Goal: Information Seeking & Learning: Learn about a topic

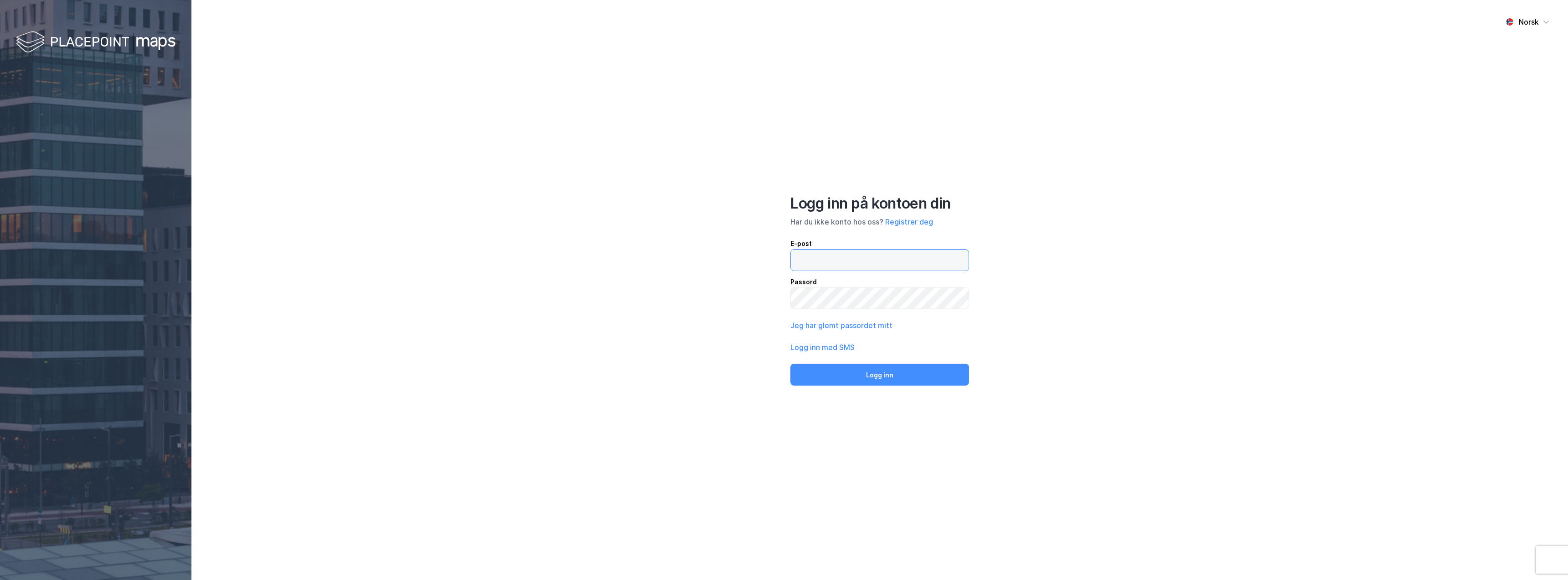
type input "[EMAIL_ADDRESS][DOMAIN_NAME]"
click at [1184, 248] on div "Norsk Logg inn på kontoen din Har du ikke konto hos oss? Registrer deg E-post […" at bounding box center [880, 290] width 1377 height 580
click at [901, 376] on button "Logg inn" at bounding box center [880, 375] width 178 height 22
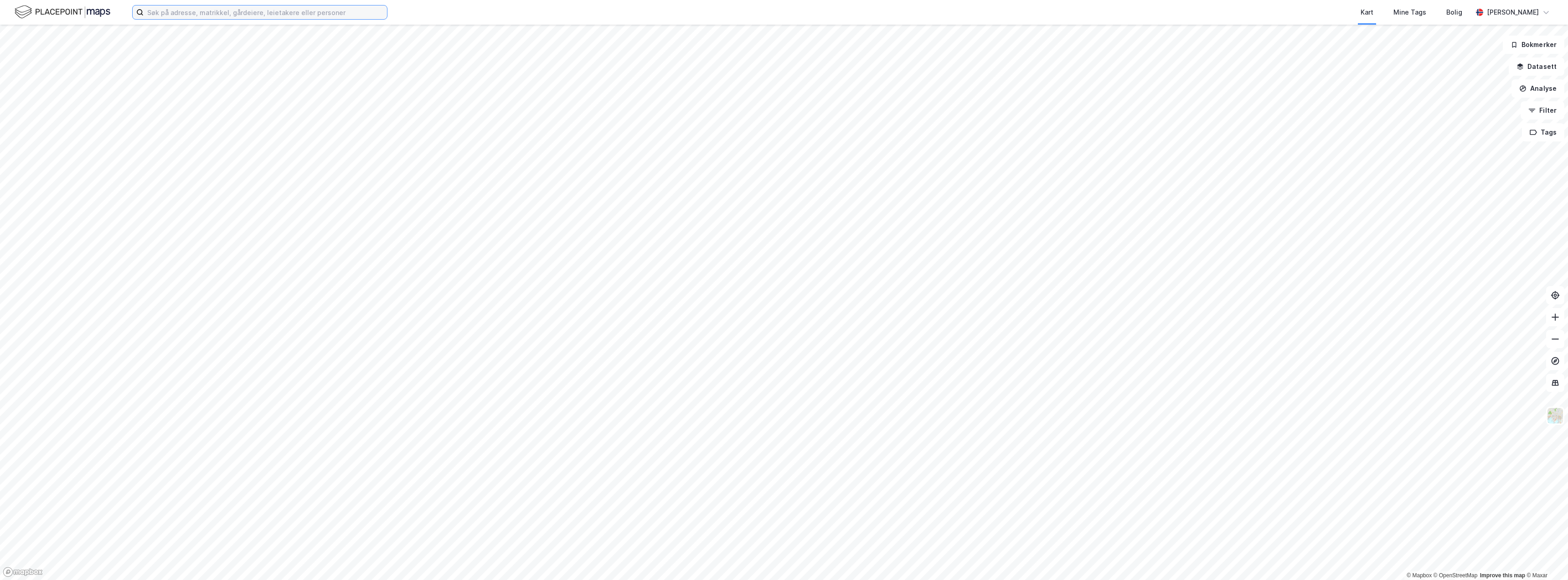
click at [300, 15] on input at bounding box center [265, 13] width 243 height 13
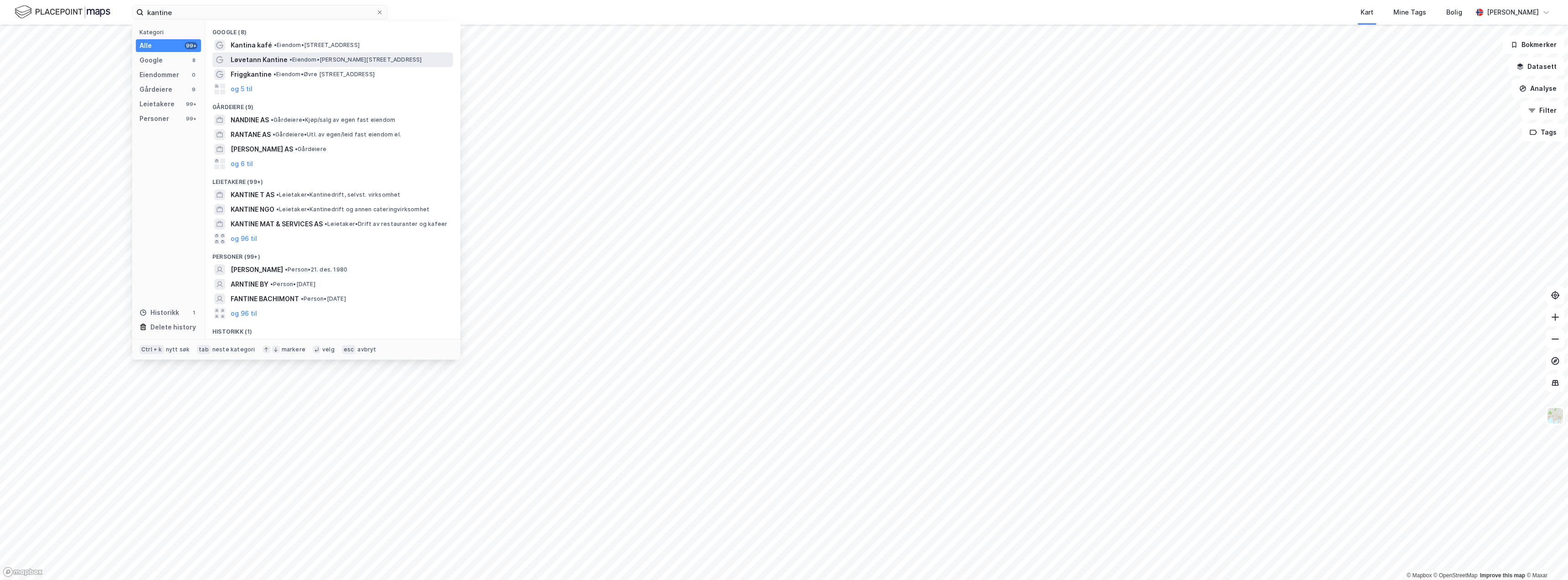
click at [318, 57] on span "• Eiendom • [STREET_ADDRESS]" at bounding box center [356, 60] width 133 height 8
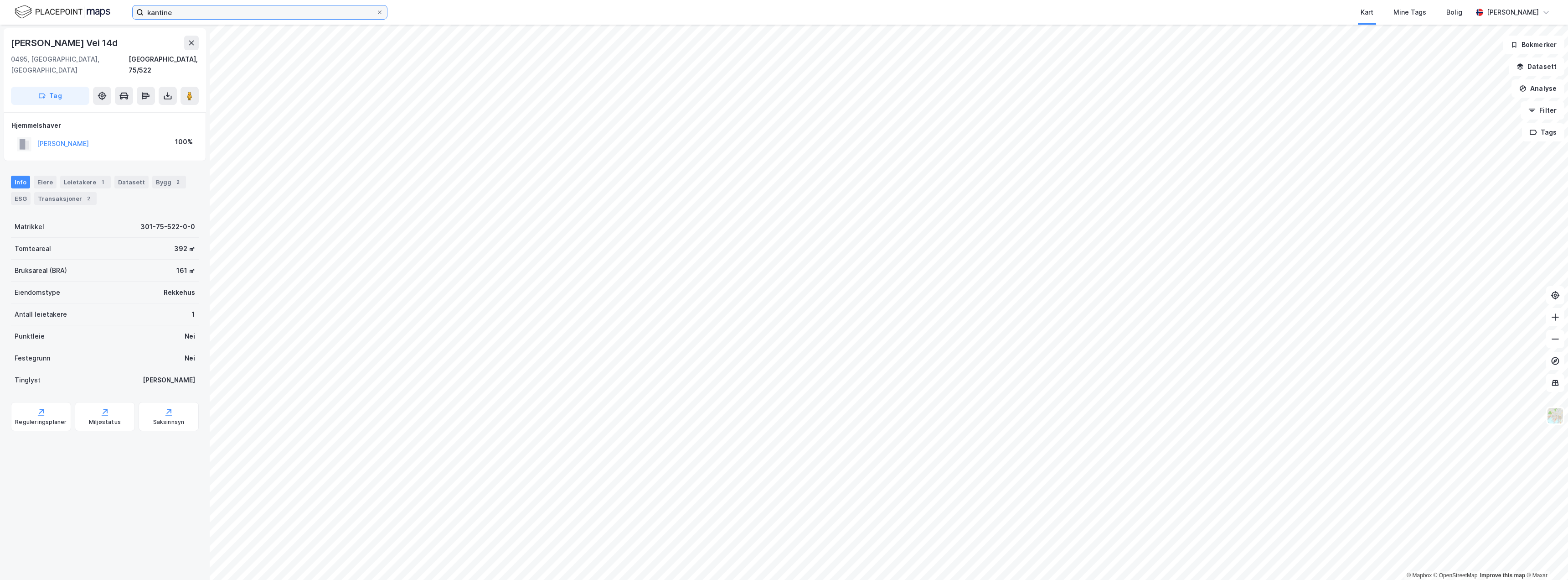
click at [253, 8] on input "kantine" at bounding box center [260, 13] width 232 height 13
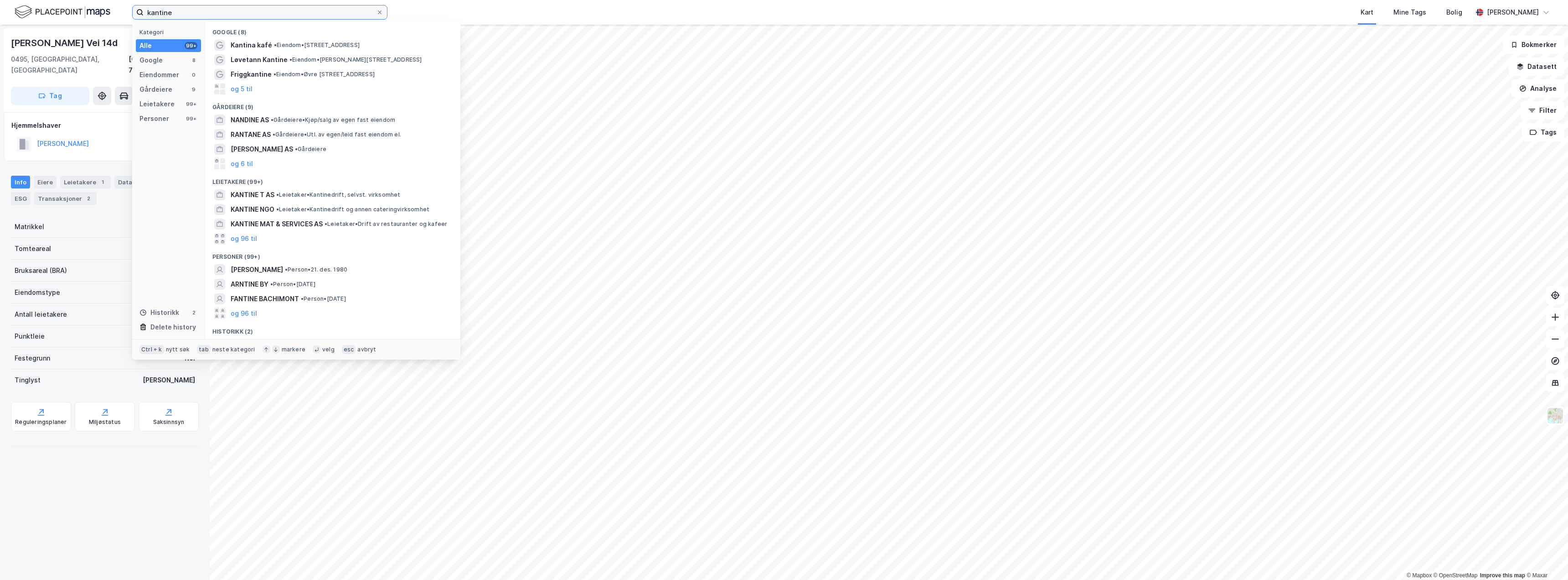
click at [253, 8] on input "kantine" at bounding box center [260, 13] width 232 height 13
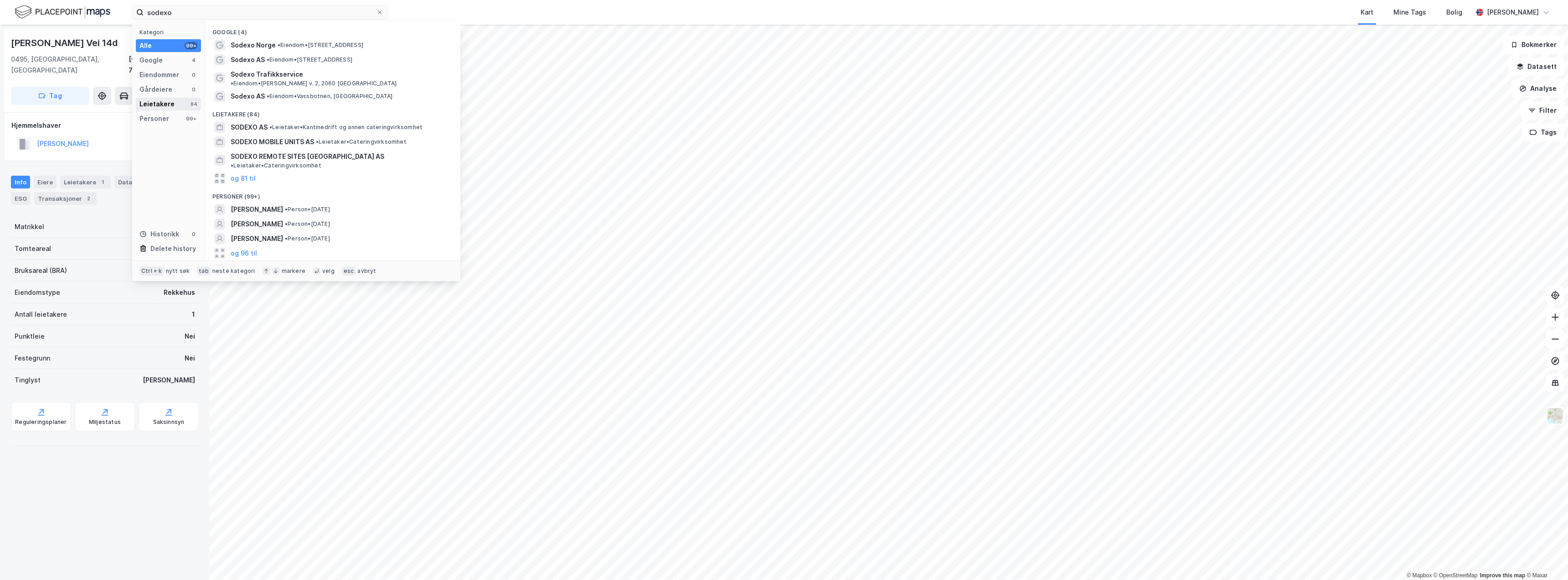
click at [165, 106] on div "Leietakere" at bounding box center [157, 104] width 35 height 11
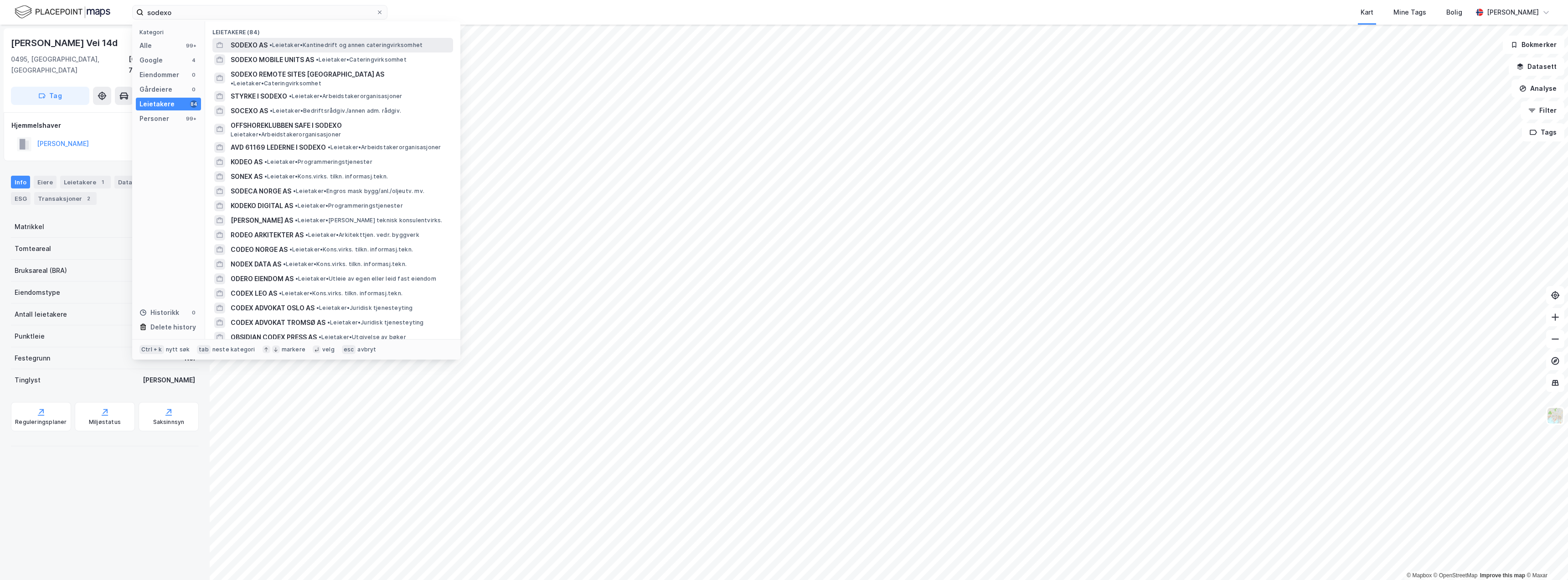
click at [341, 47] on span "• Leietaker • Kantinedrift og annen cateringvirksomhet" at bounding box center [346, 45] width 153 height 8
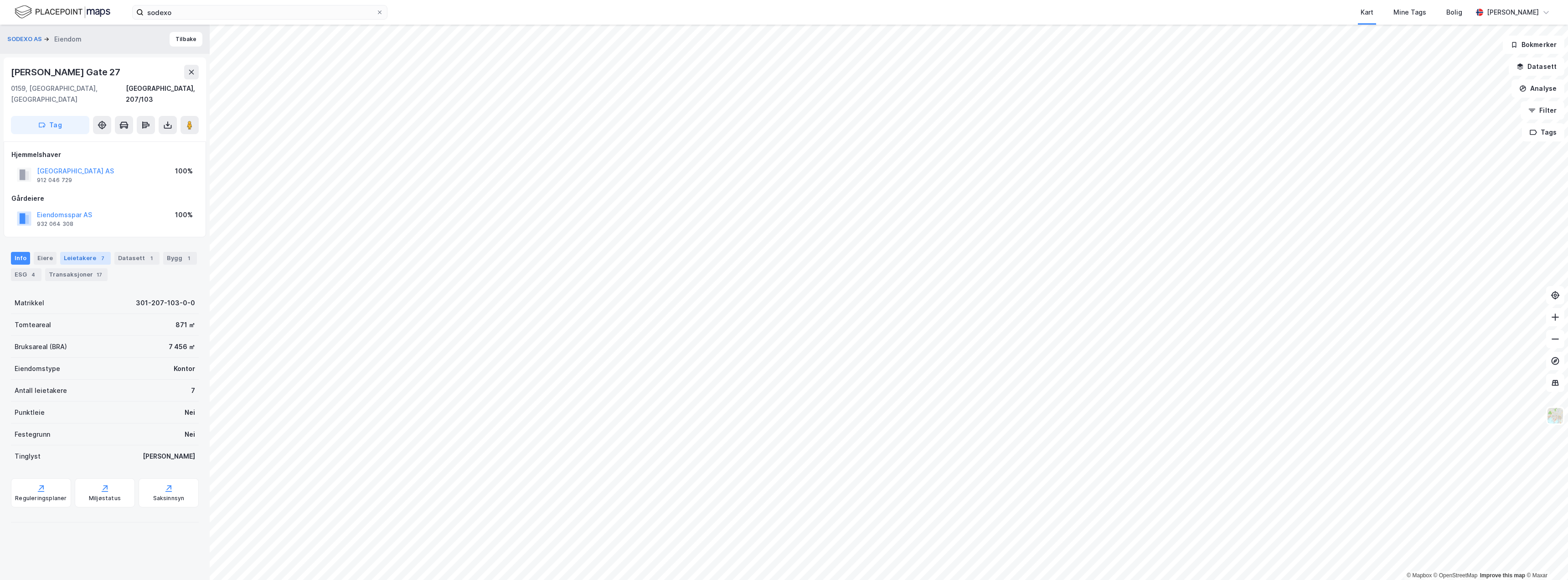
click at [99, 253] on div "7" at bounding box center [102, 258] width 9 height 9
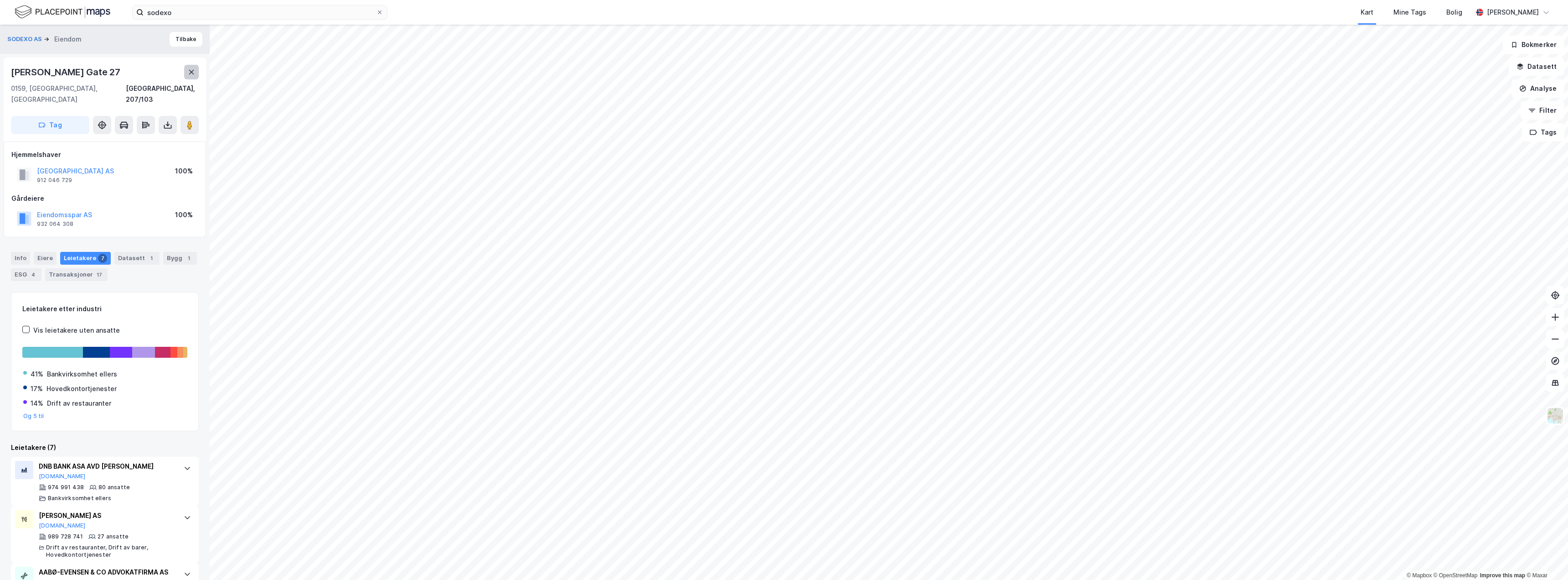
click at [194, 75] on icon at bounding box center [191, 72] width 8 height 8
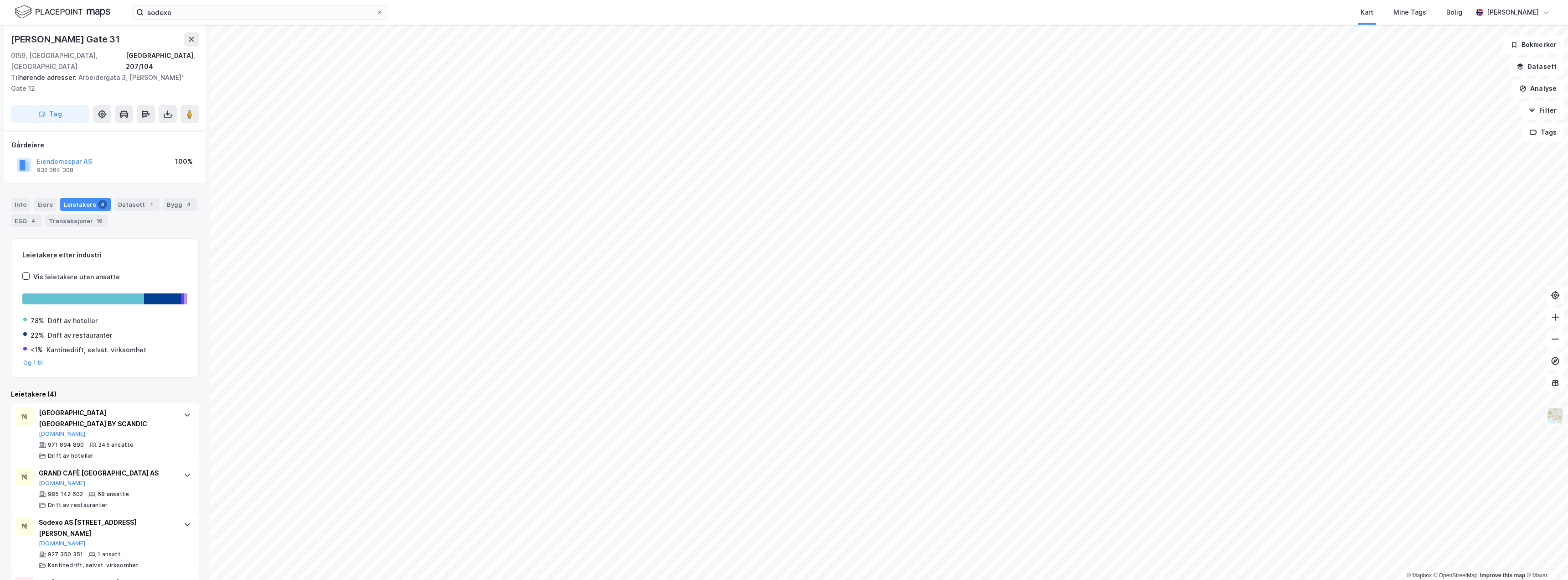
scroll to position [56, 0]
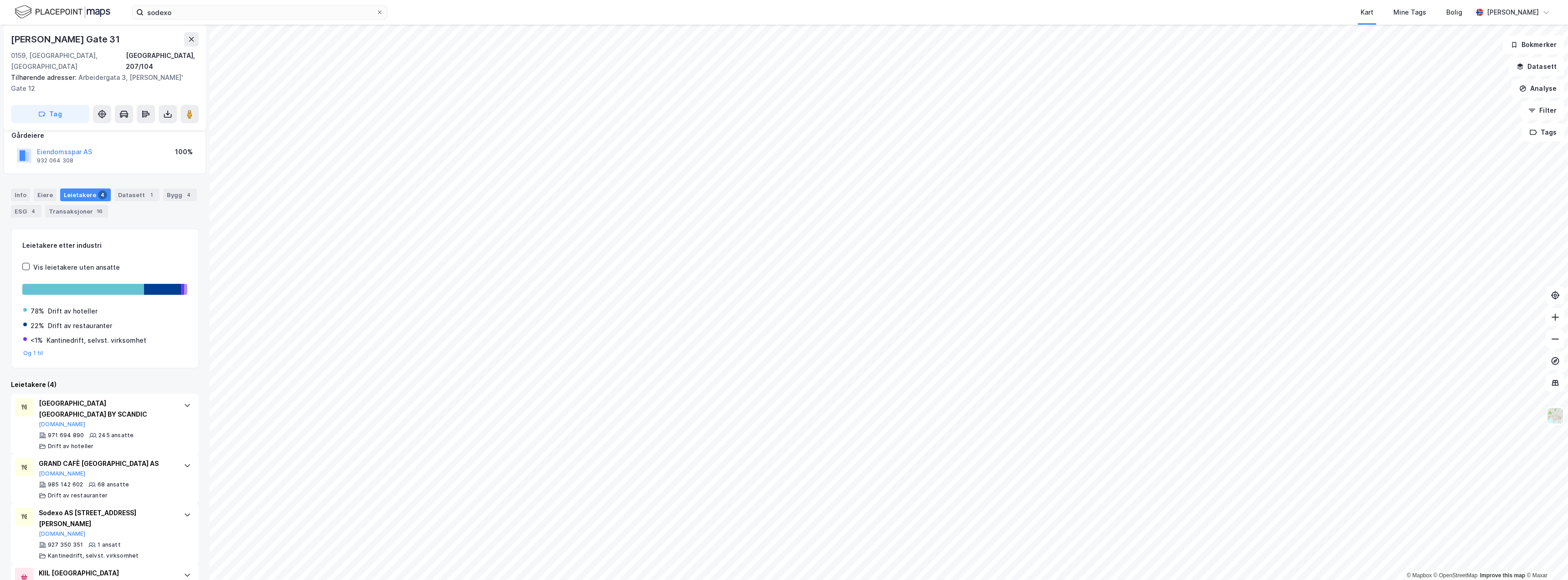
click at [217, 1] on div "sodexo Kart Mine Tags Bolig [PERSON_NAME]" at bounding box center [784, 12] width 1568 height 24
click at [217, 6] on input "sodexo" at bounding box center [260, 13] width 232 height 13
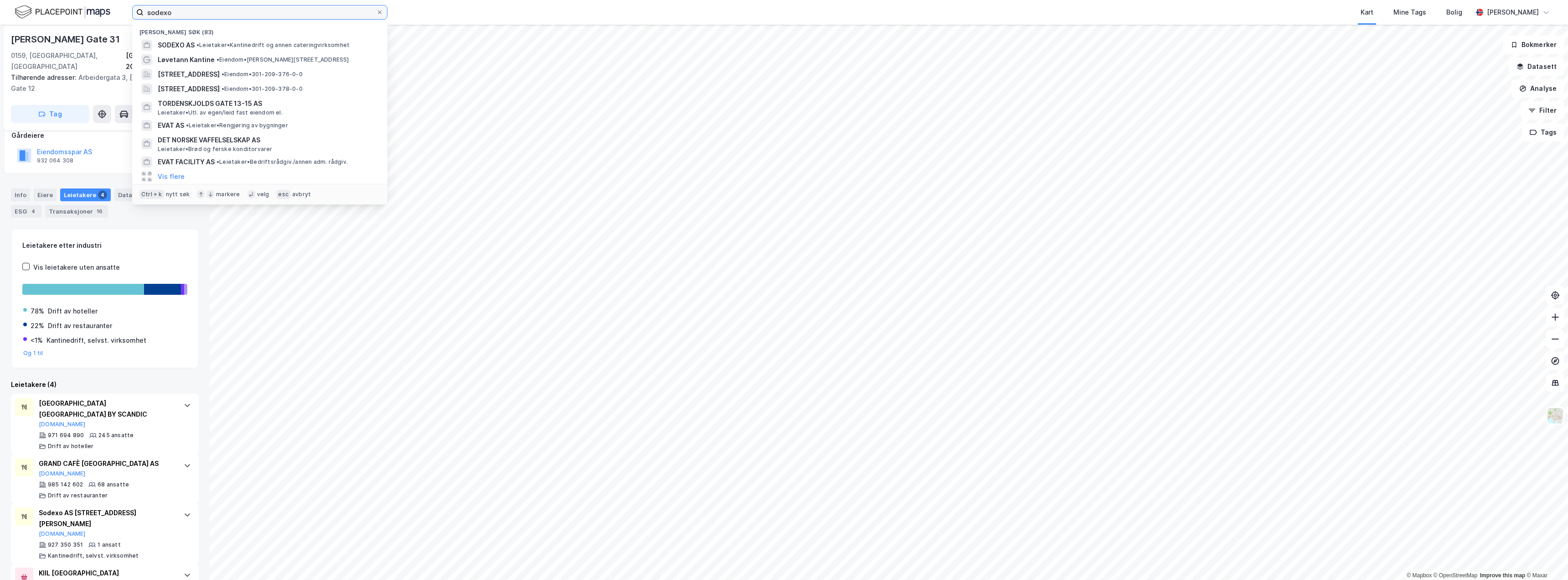
click at [217, 6] on input "sodexo" at bounding box center [260, 13] width 232 height 13
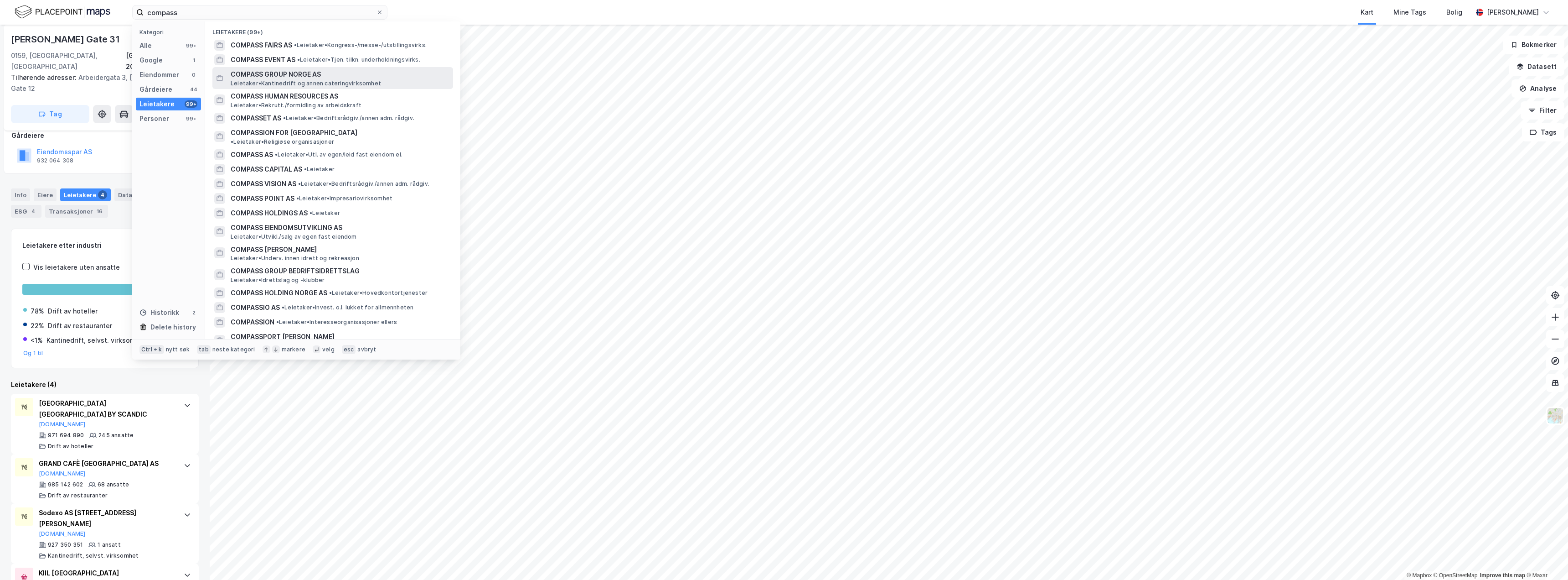
click at [371, 77] on span "COMPASS GROUP NORGE AS" at bounding box center [340, 74] width 219 height 11
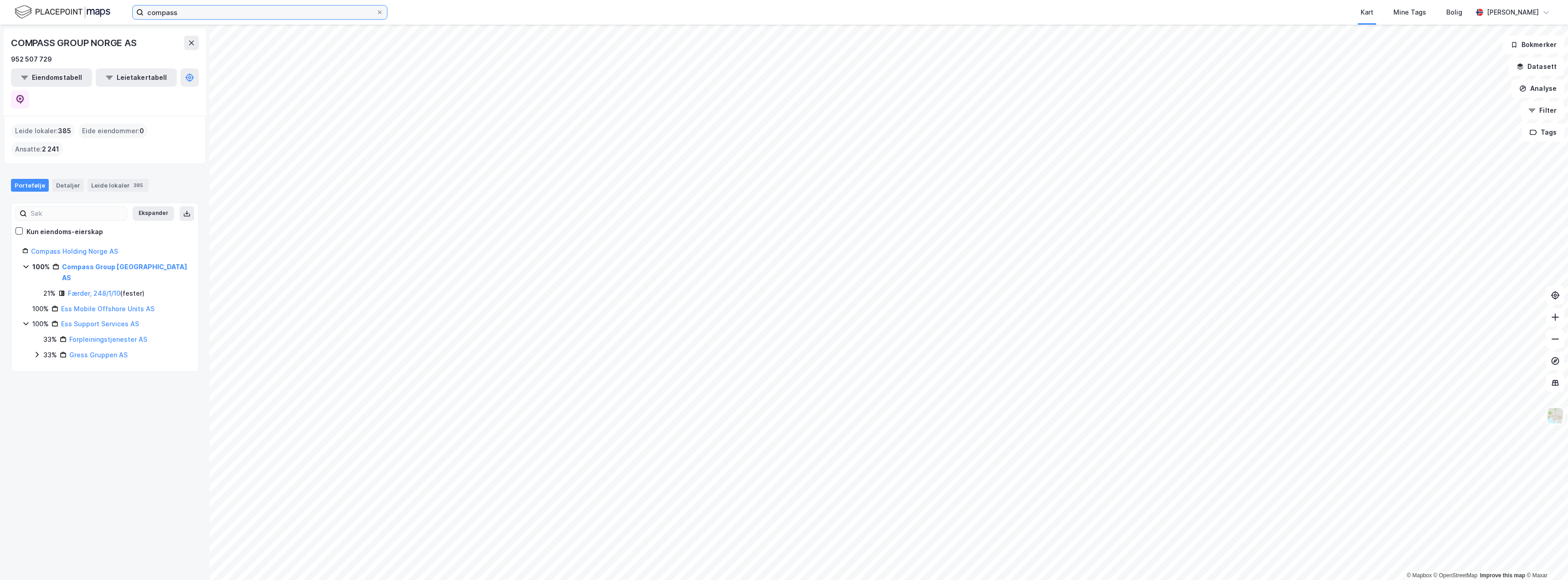
click at [258, 13] on input "compass" at bounding box center [260, 13] width 232 height 13
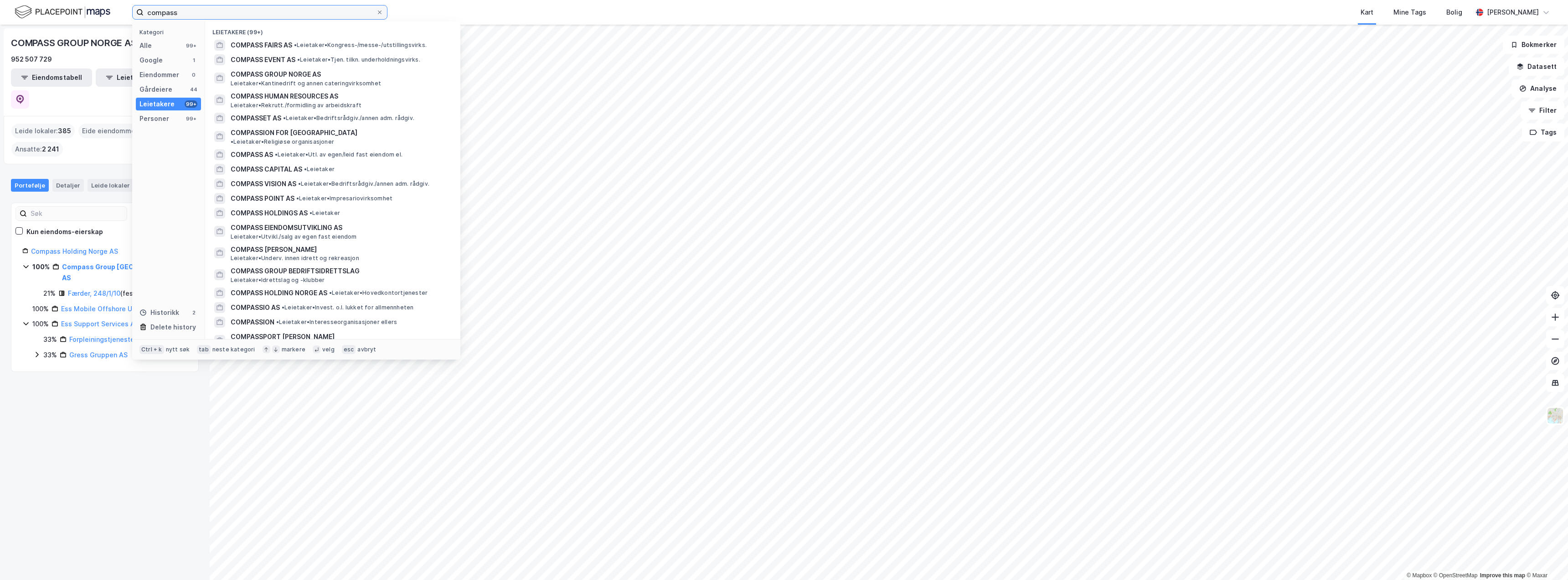
click at [257, 13] on input "compass" at bounding box center [260, 13] width 232 height 13
click at [256, 14] on input "compass" at bounding box center [260, 13] width 232 height 13
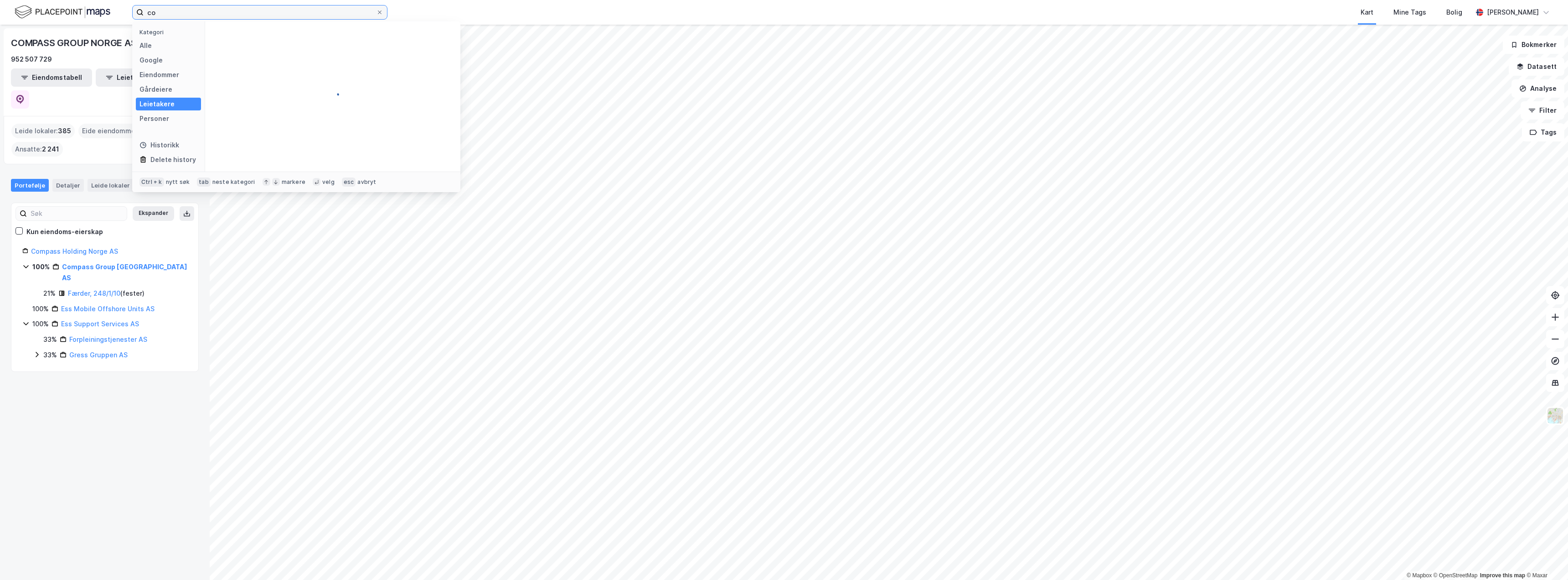
type input "c"
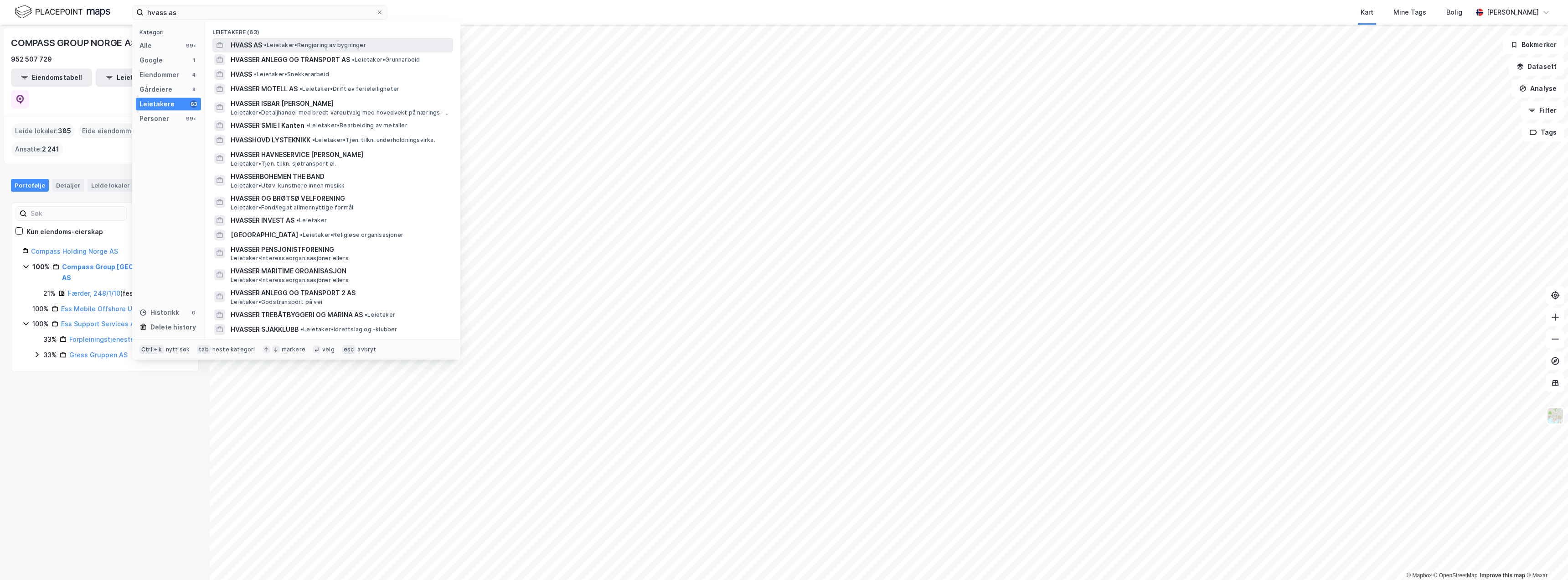
click at [338, 47] on span "• Leietaker • Rengjøring av bygninger" at bounding box center [315, 45] width 102 height 8
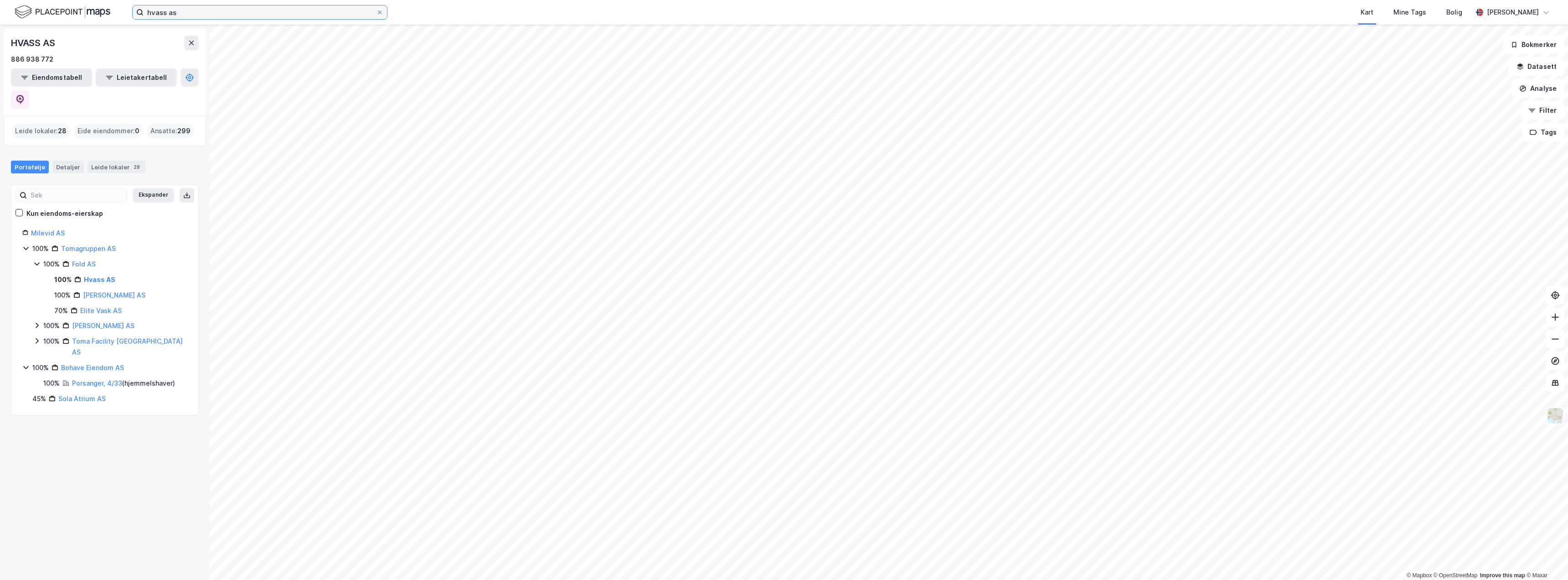
click at [218, 10] on input "hvass as" at bounding box center [260, 13] width 232 height 13
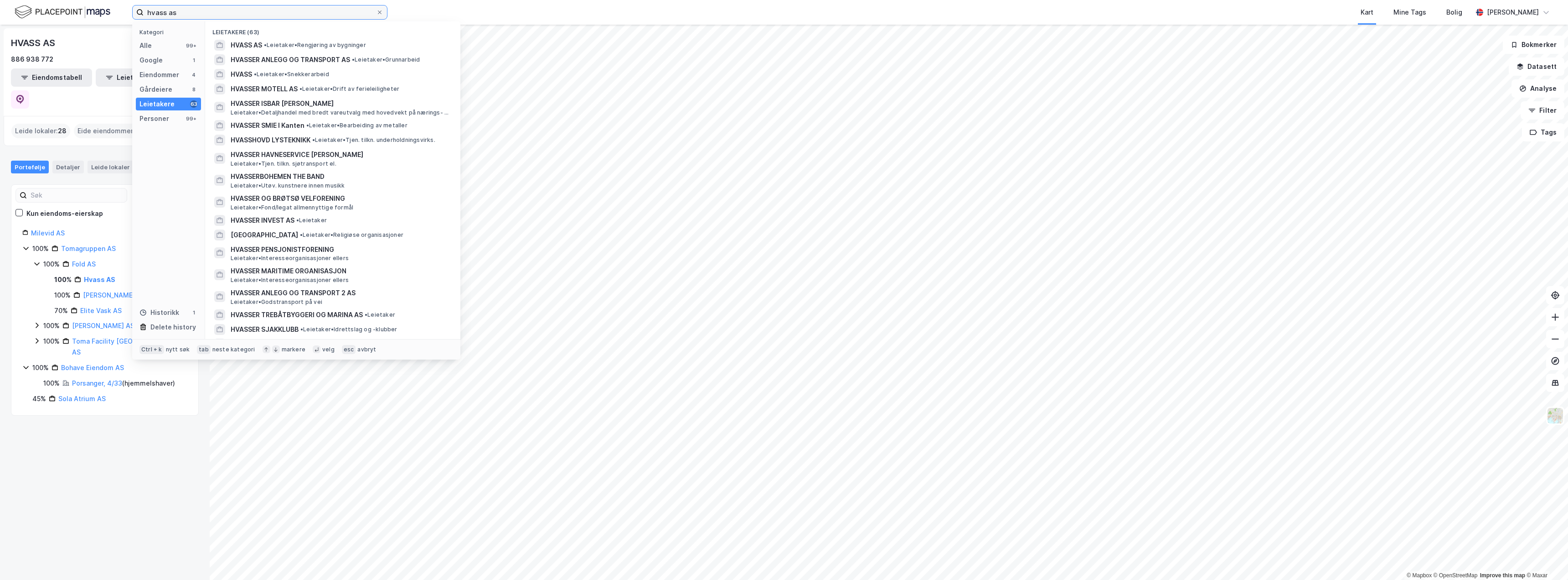
click at [218, 10] on input "hvass as" at bounding box center [260, 13] width 232 height 13
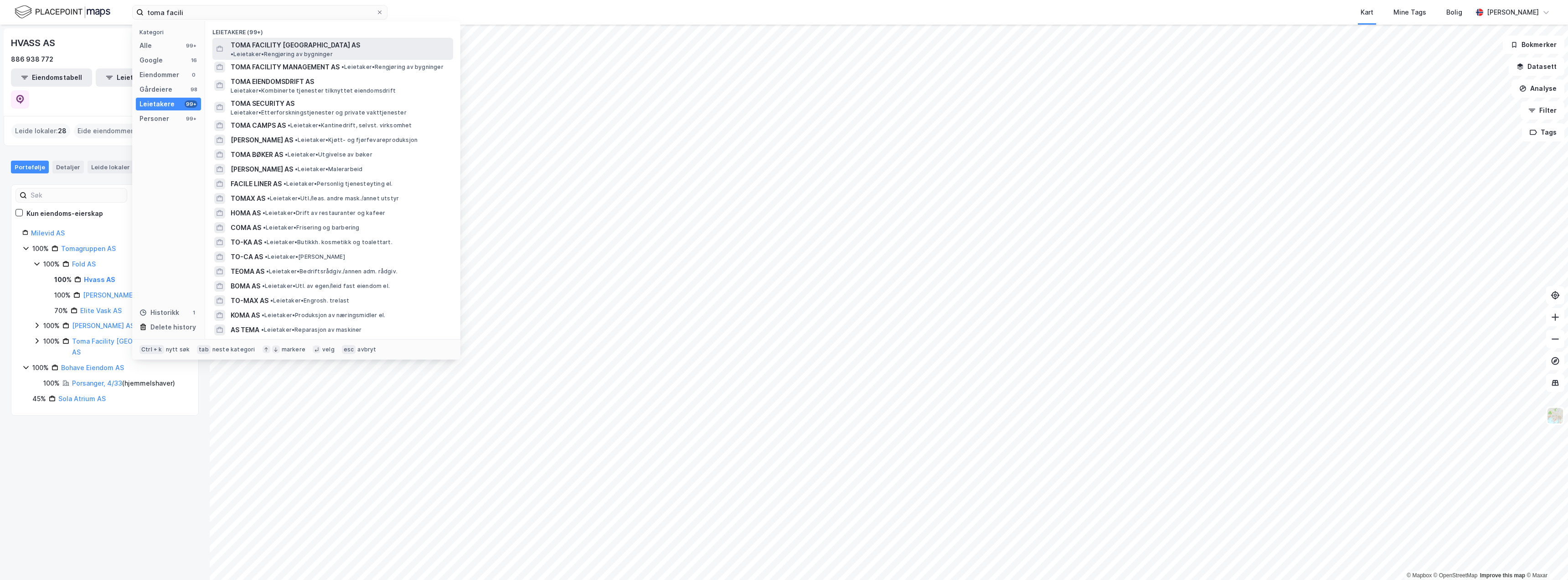
click at [332, 51] on span "• Leietaker • Rengjøring av bygninger" at bounding box center [281, 54] width 102 height 8
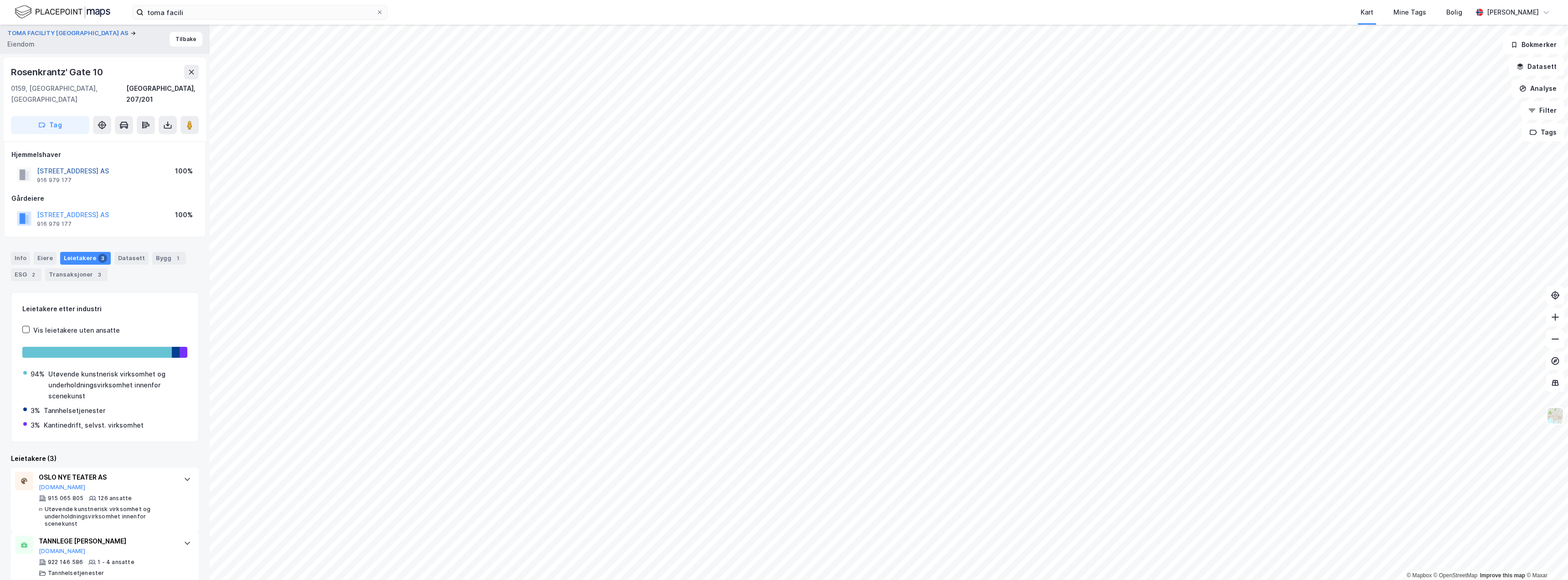
drag, startPoint x: 134, startPoint y: 162, endPoint x: 37, endPoint y: 160, distance: 97.0
click at [37, 163] on div "[STREET_ADDRESS] AS 916 979 177 100%" at bounding box center [105, 174] width 187 height 22
copy button "[STREET_ADDRESS] AS"
click at [159, 173] on div "[STREET_ADDRESS] AS 916 979 177 100%" at bounding box center [105, 174] width 187 height 22
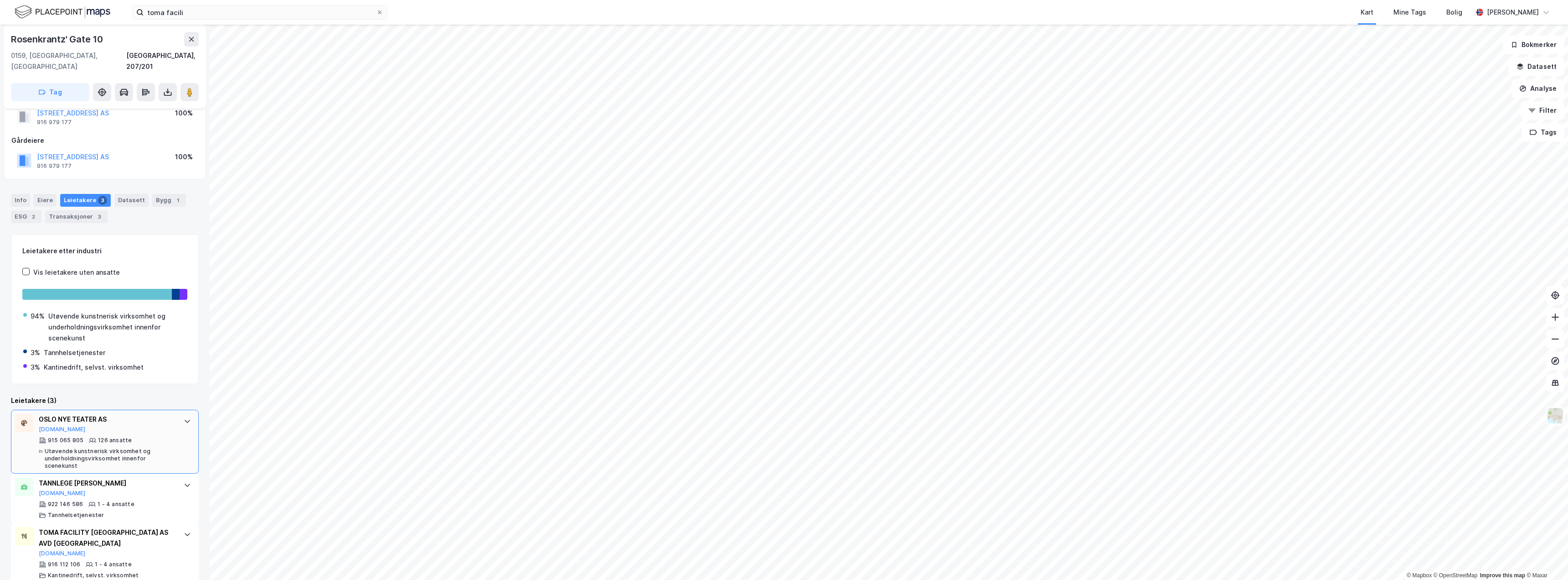
scroll to position [61, 0]
click at [214, 4] on div "toma facili Kart Mine Tags Bolig [PERSON_NAME]" at bounding box center [784, 12] width 1568 height 24
click at [213, 7] on input "toma facili" at bounding box center [260, 13] width 232 height 13
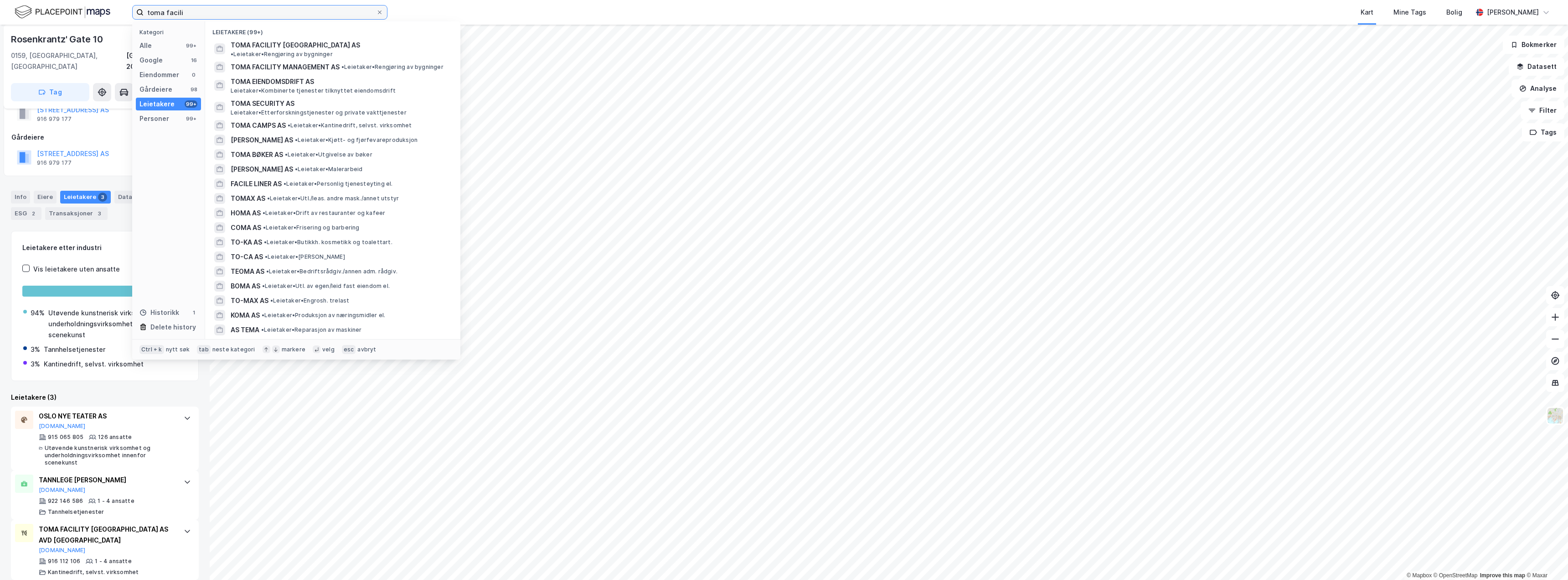
click at [213, 7] on input "toma facili" at bounding box center [260, 13] width 232 height 13
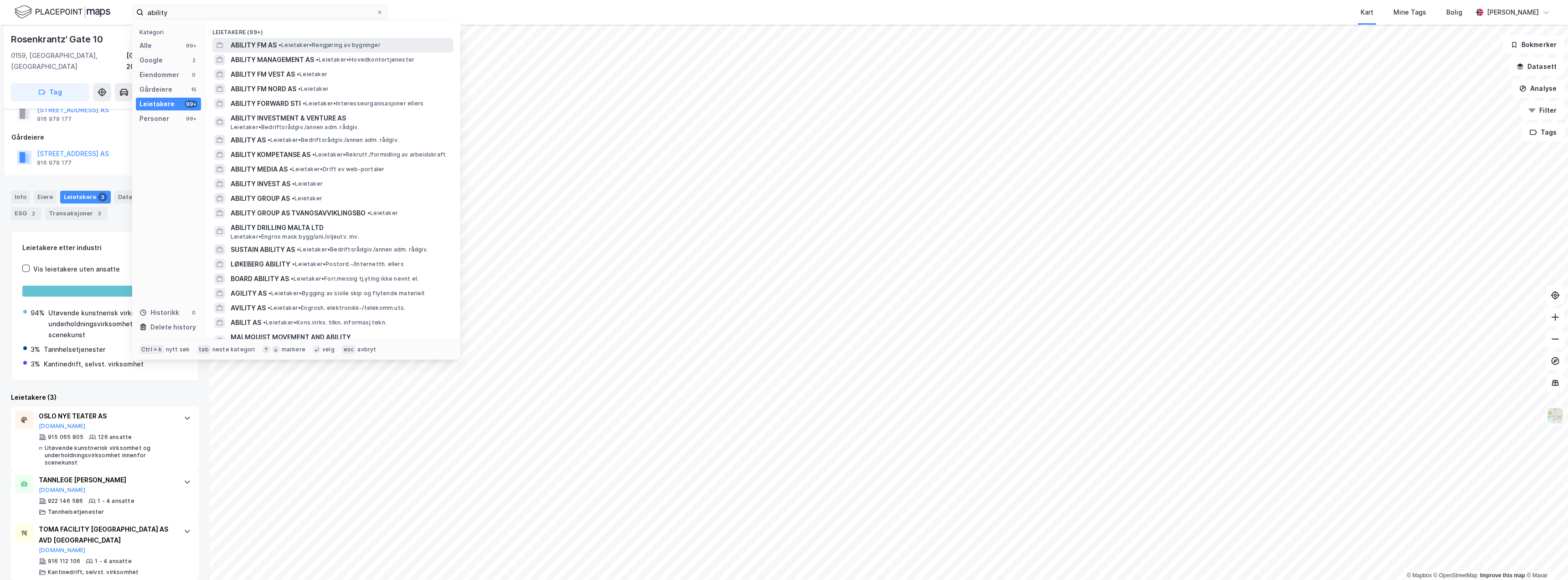
click at [365, 40] on div "ABILITY FM AS • Leietaker • Rengjøring av bygninger" at bounding box center [341, 45] width 221 height 11
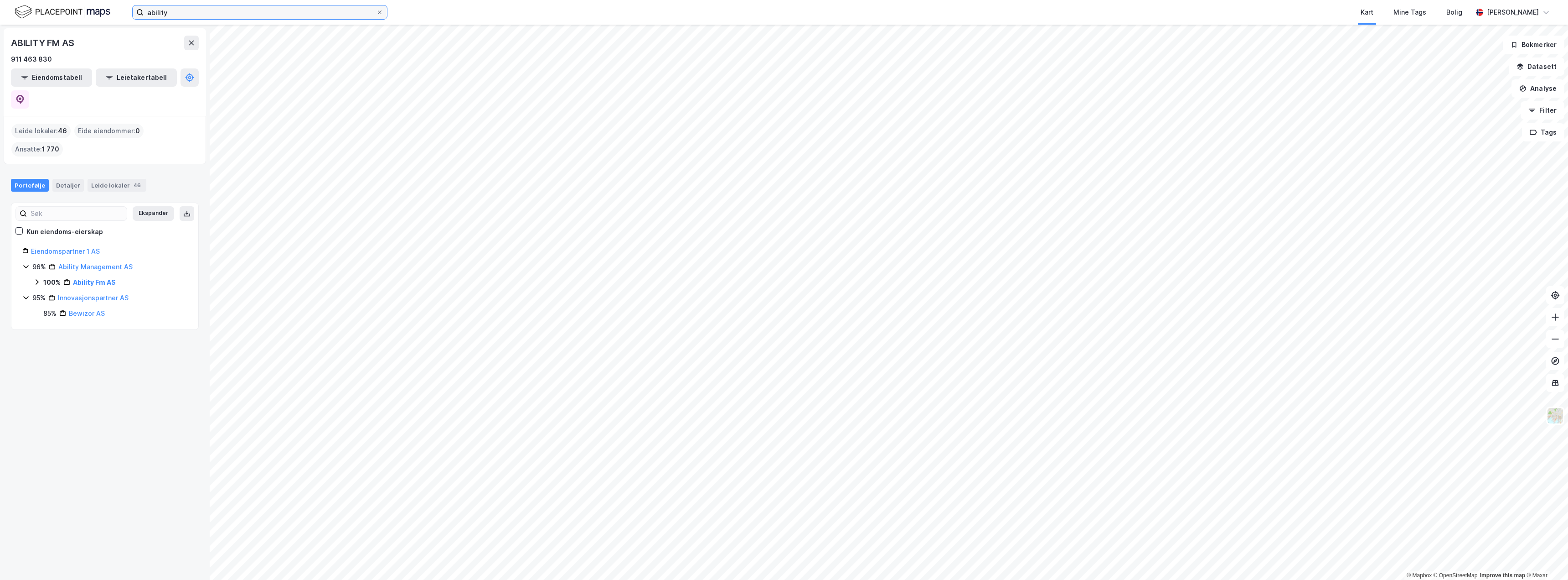
click at [215, 7] on input "ability" at bounding box center [260, 13] width 232 height 13
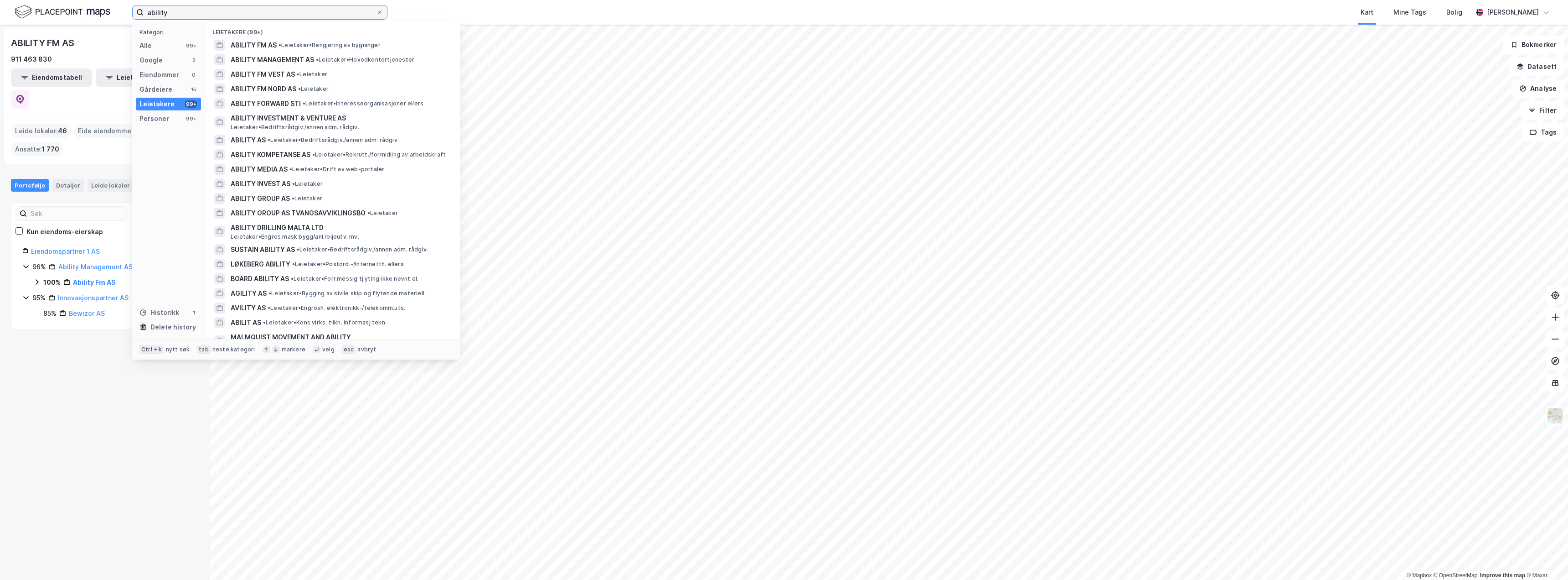
click at [215, 7] on input "ability" at bounding box center [260, 13] width 232 height 13
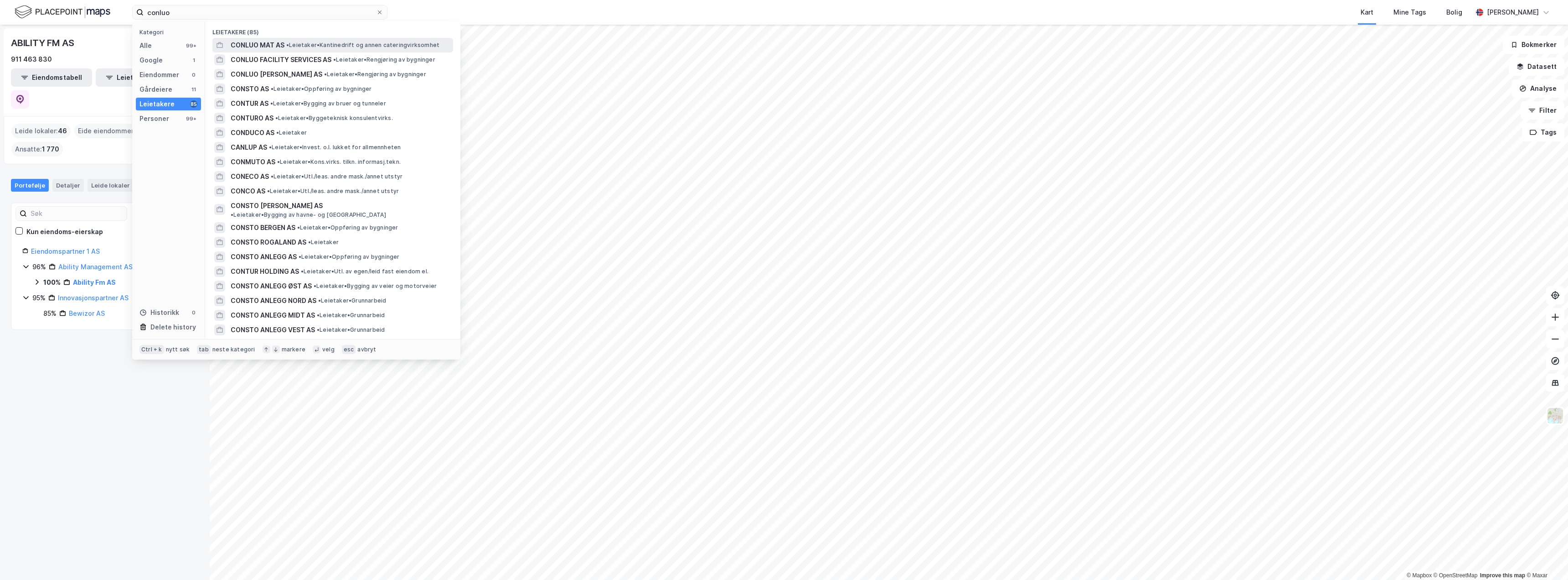
click at [315, 45] on span "• Leietaker • Kantinedrift og annen cateringvirksomhet" at bounding box center [363, 45] width 153 height 8
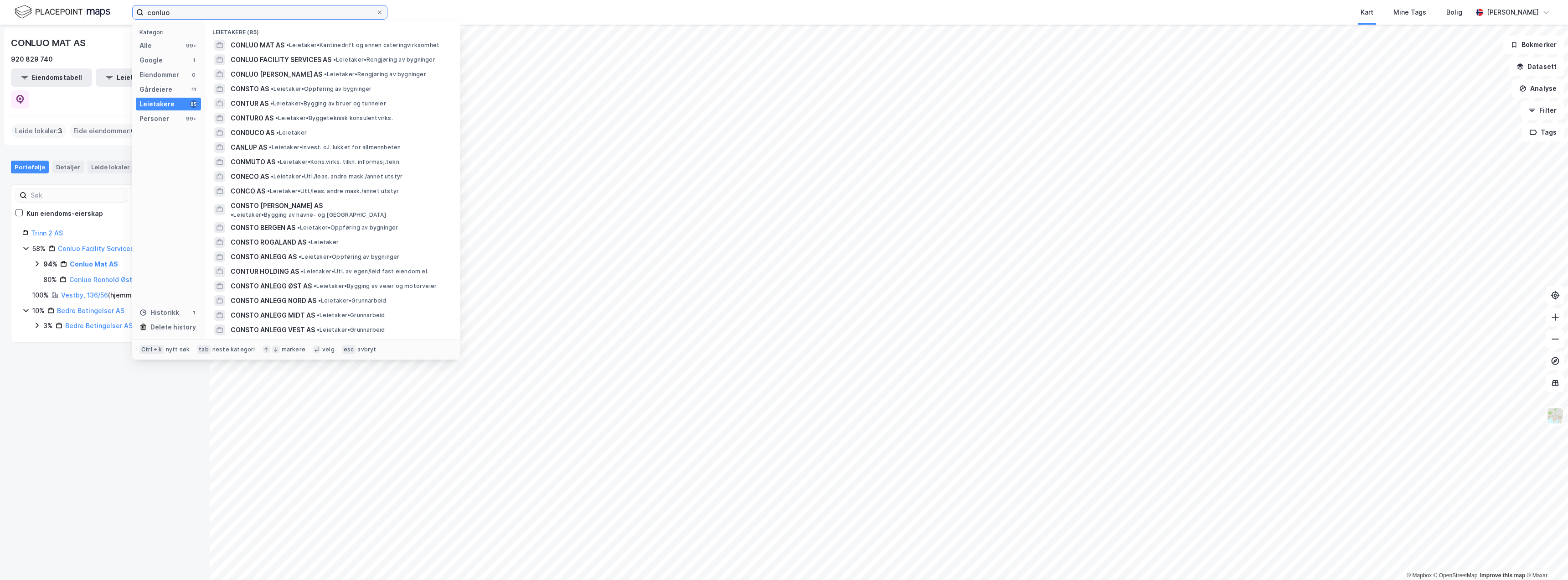
click at [210, 15] on input "conluo" at bounding box center [260, 13] width 232 height 13
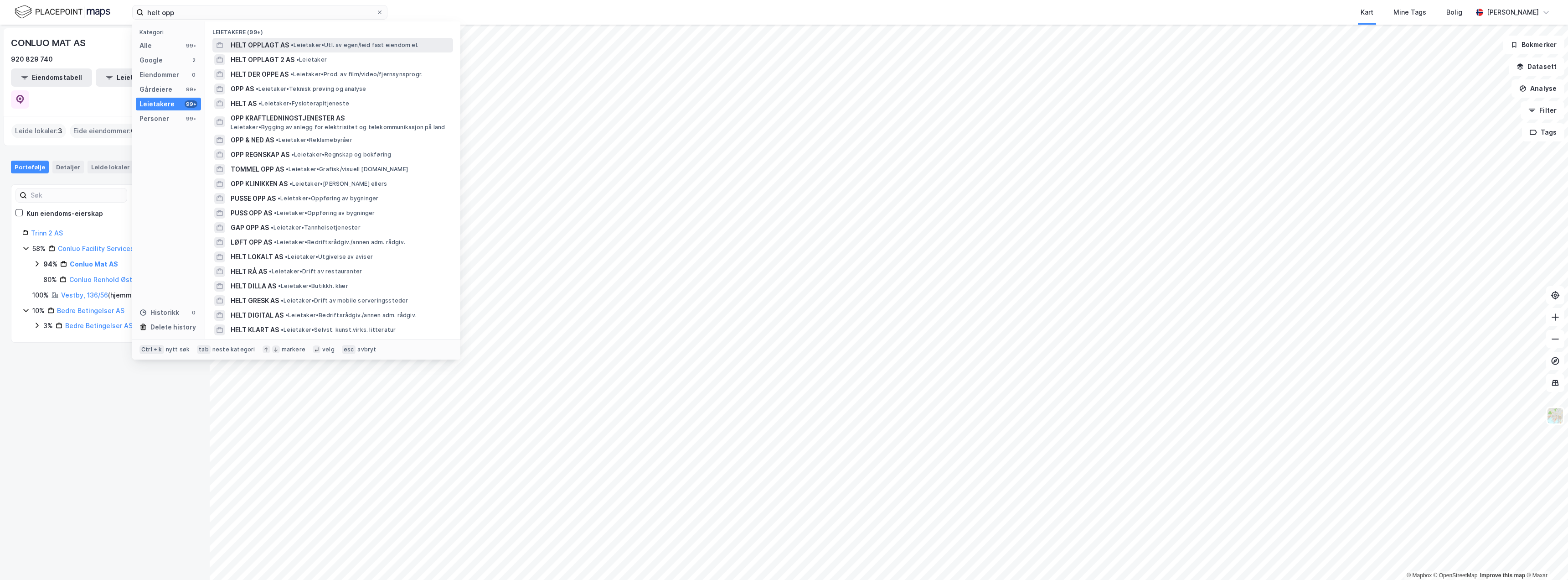
click at [283, 45] on span "HELT OPPLAGT AS" at bounding box center [259, 45] width 58 height 11
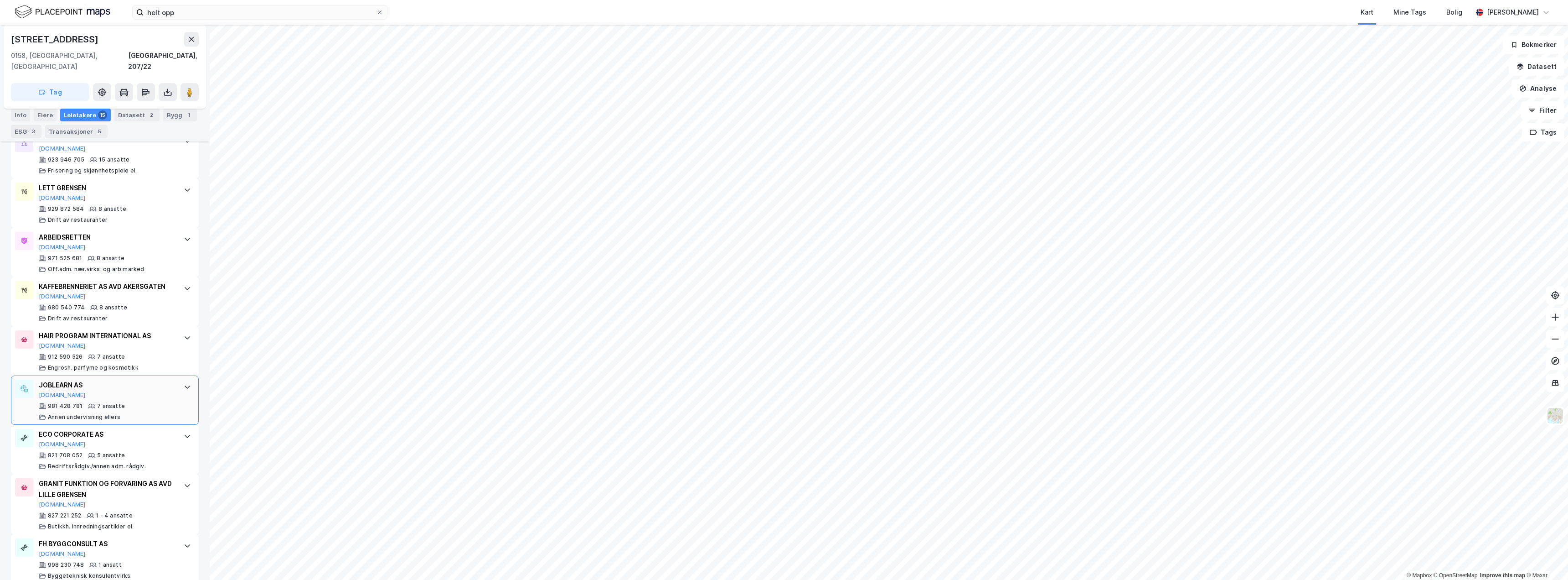
scroll to position [763, 0]
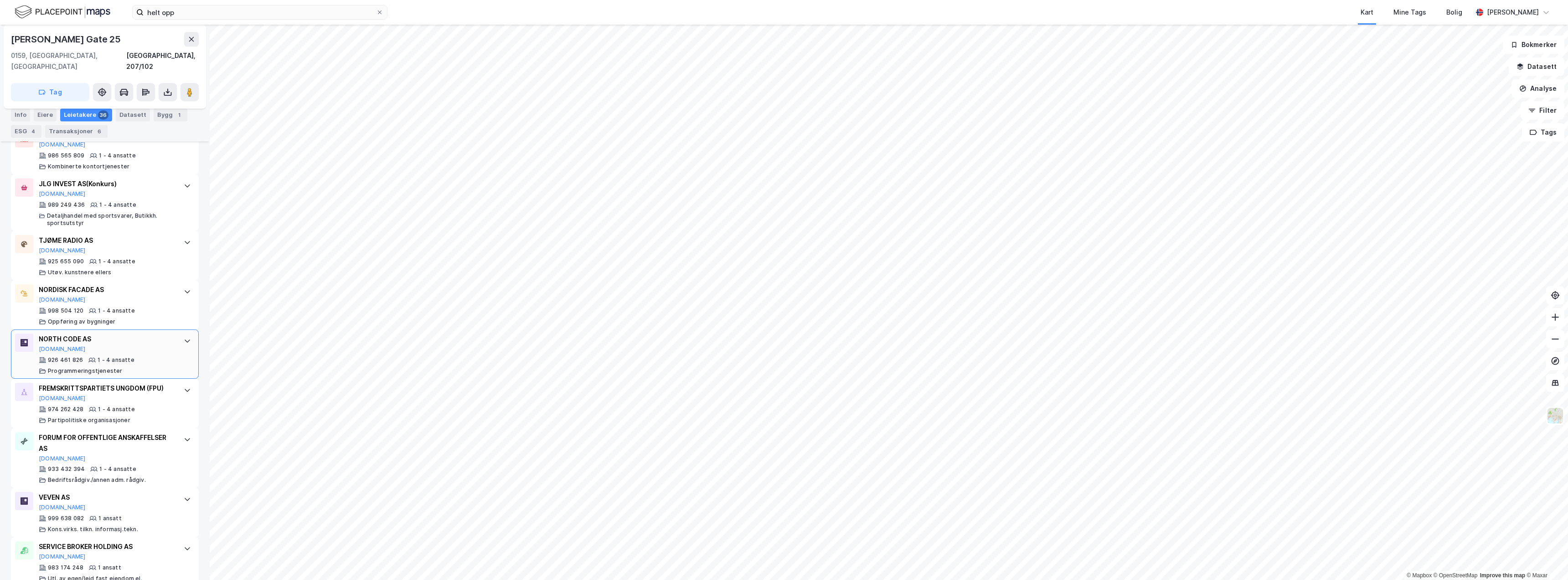
scroll to position [1701, 0]
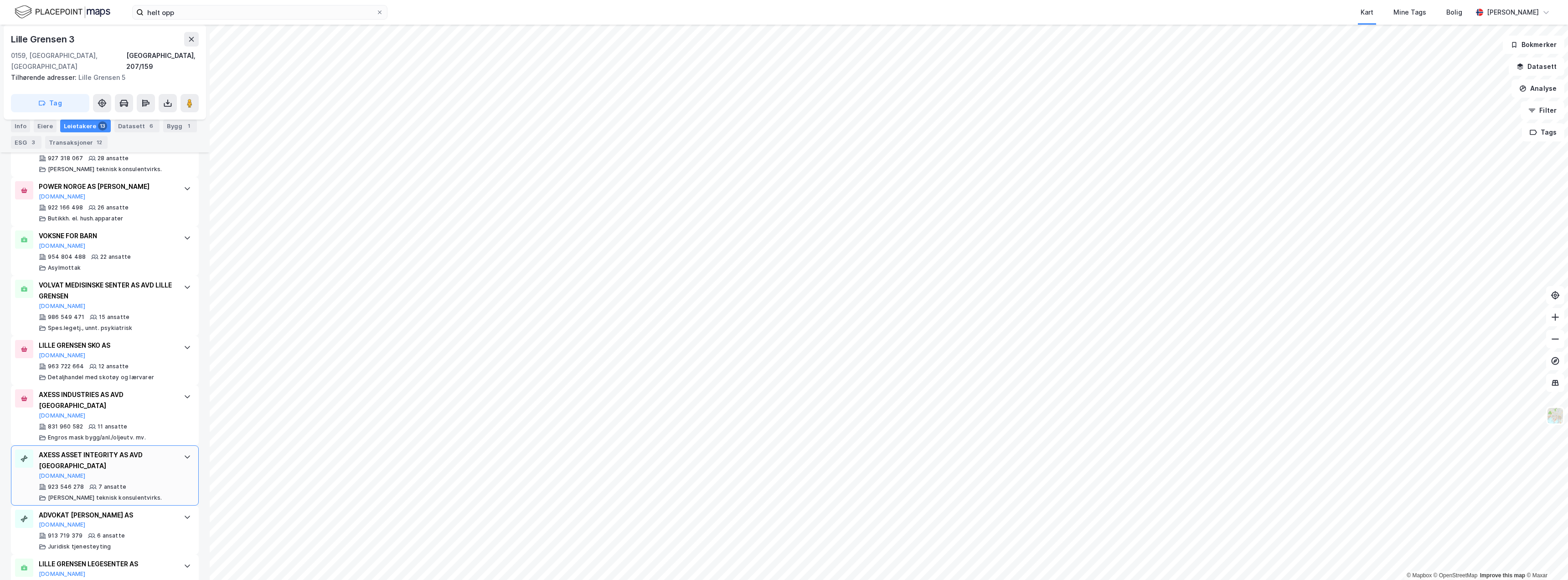
scroll to position [557, 0]
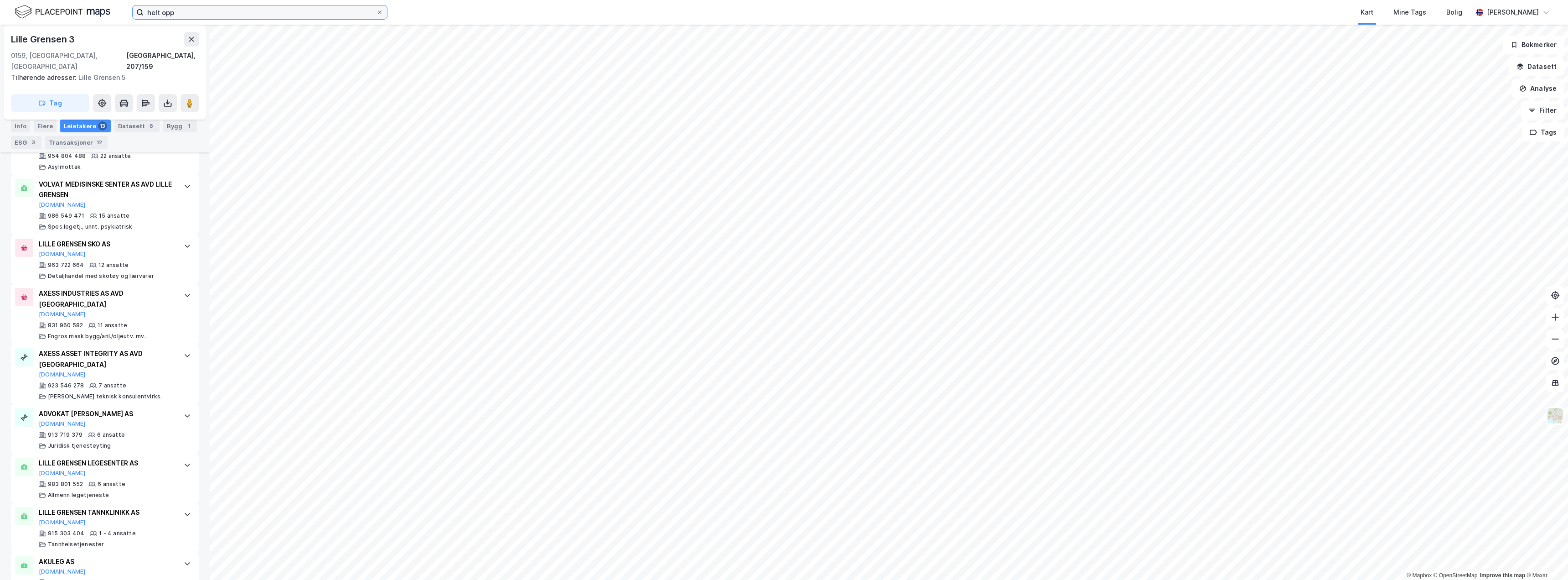
click at [205, 6] on input "helt opp" at bounding box center [260, 13] width 232 height 13
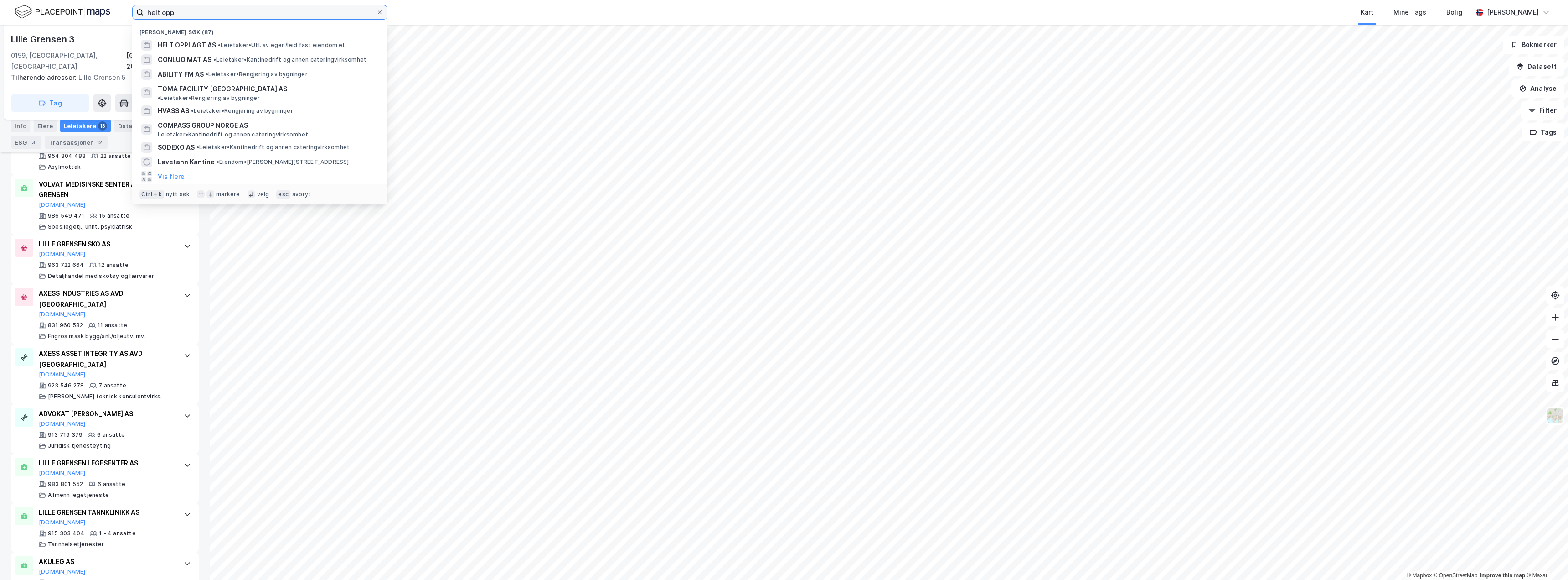
click at [205, 6] on input "helt opp" at bounding box center [260, 13] width 232 height 13
click at [205, 5] on label "helt opp" at bounding box center [259, 12] width 255 height 14
click at [205, 6] on input "helt opp" at bounding box center [260, 13] width 232 height 13
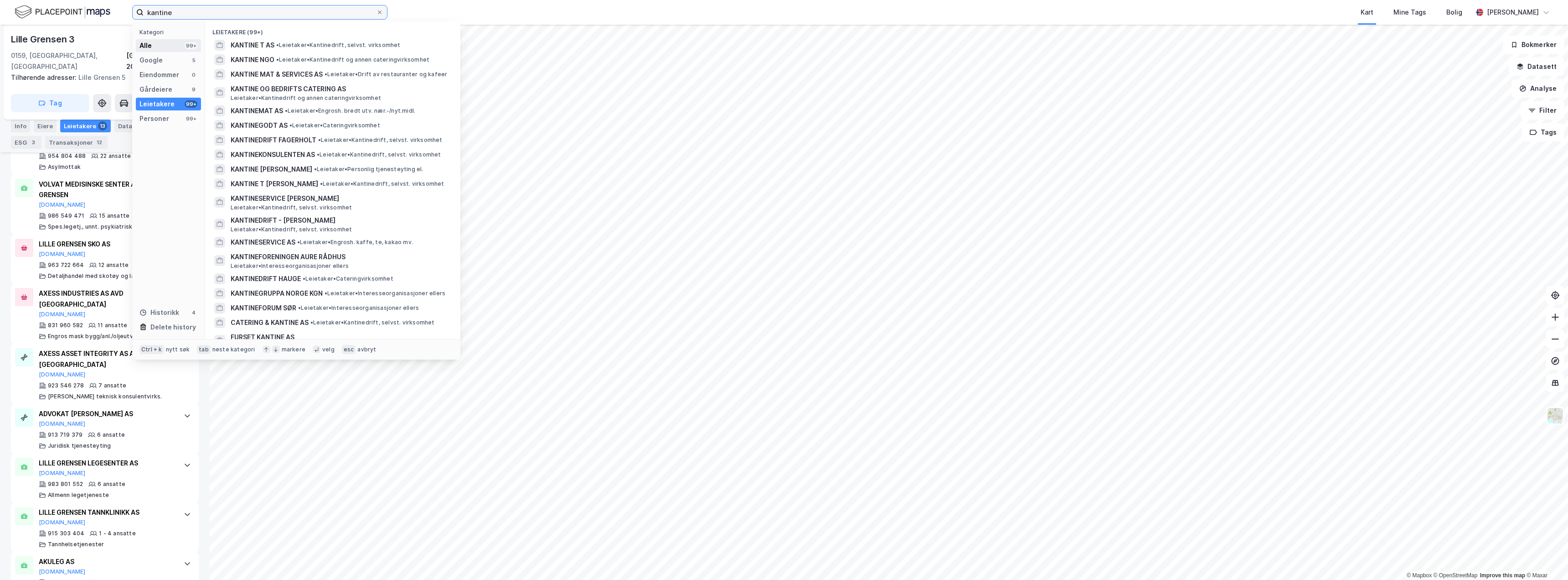
type input "kantine"
click at [178, 44] on div "Alle 99+" at bounding box center [167, 45] width 65 height 13
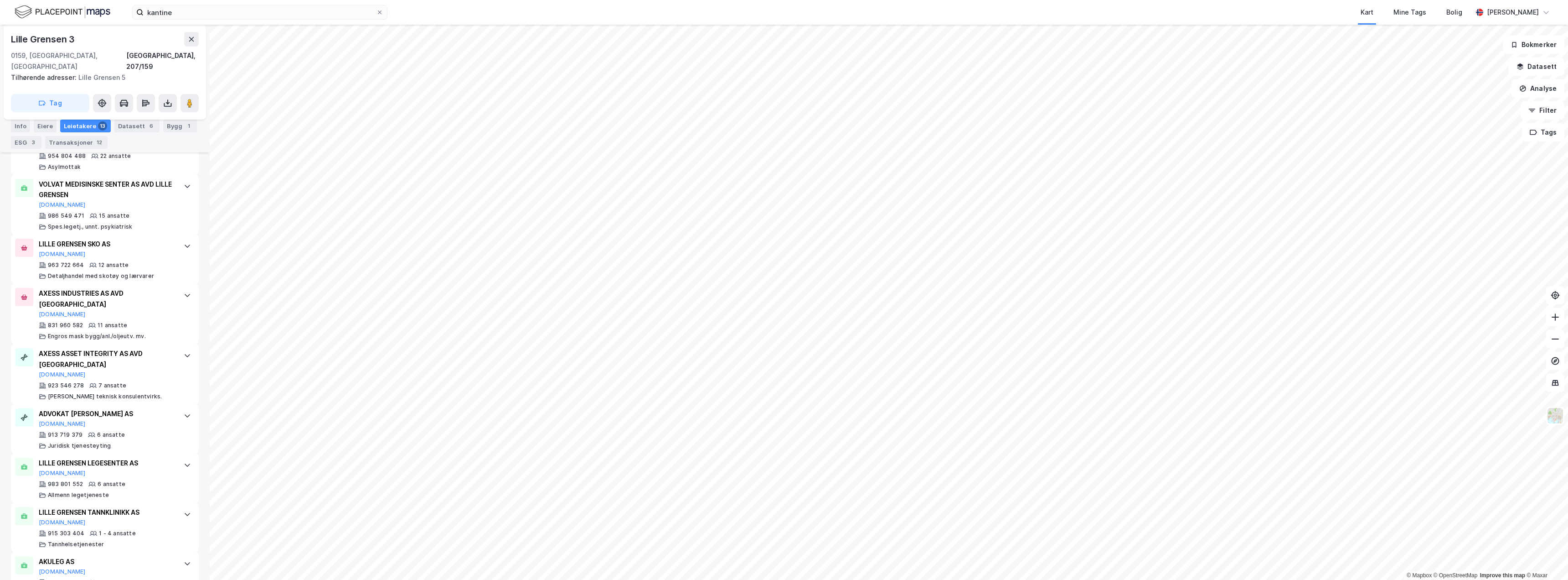
click at [473, 3] on div "Kart Mine Tags Bolig" at bounding box center [951, 12] width 1041 height 24
click at [1540, 135] on button "Tags" at bounding box center [1544, 132] width 42 height 19
click at [1511, 143] on button at bounding box center [1503, 137] width 14 height 14
click at [1544, 118] on button "Filter" at bounding box center [1543, 110] width 44 height 19
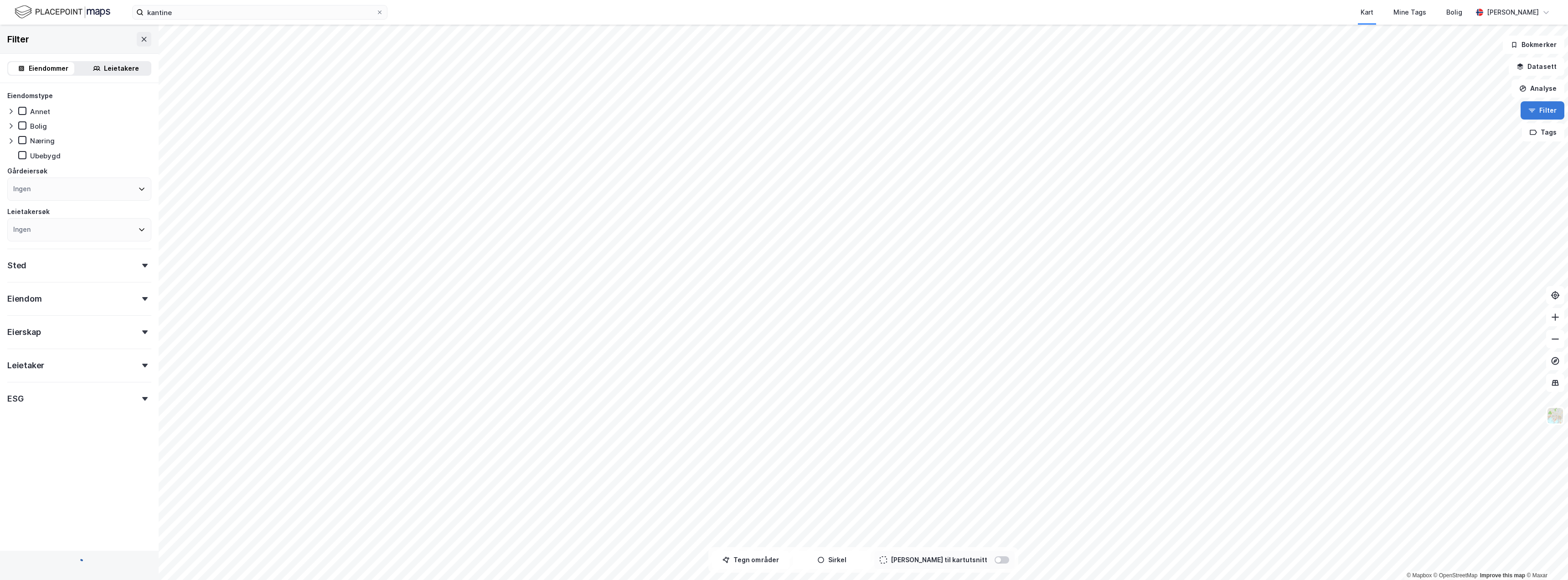
click at [1544, 114] on button "Filter" at bounding box center [1543, 110] width 44 height 19
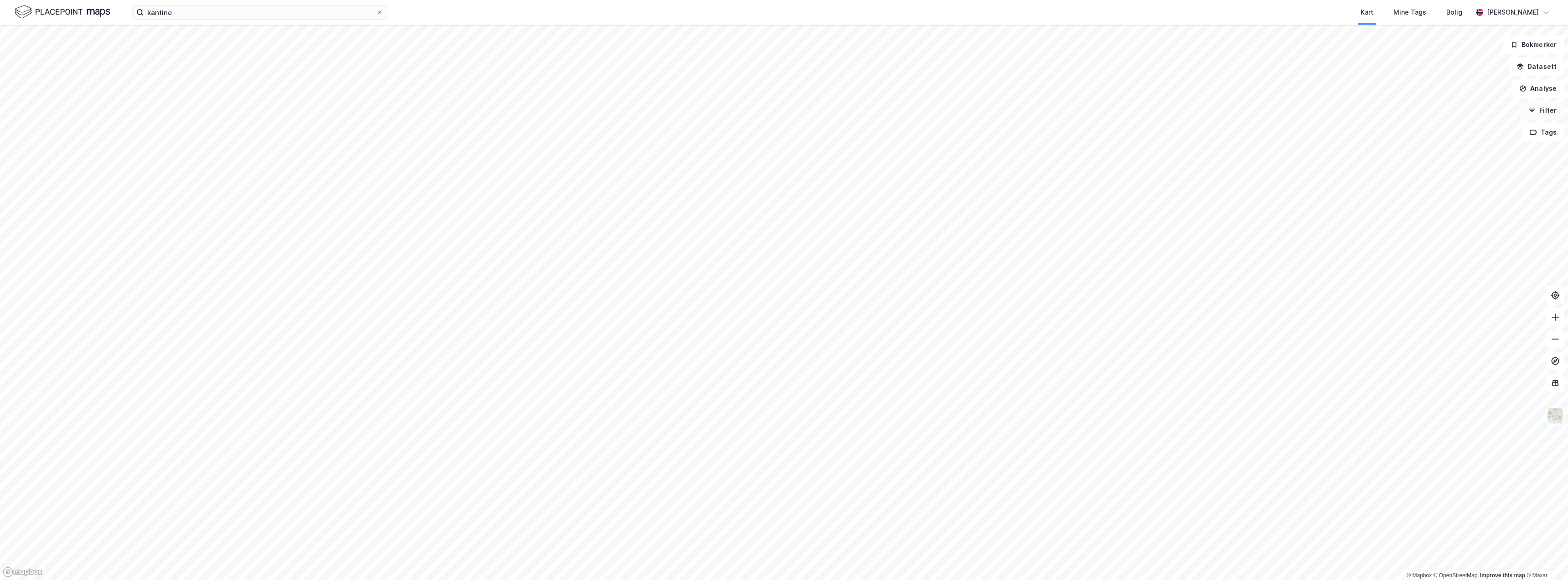
click at [1544, 109] on button "Filter" at bounding box center [1543, 110] width 44 height 19
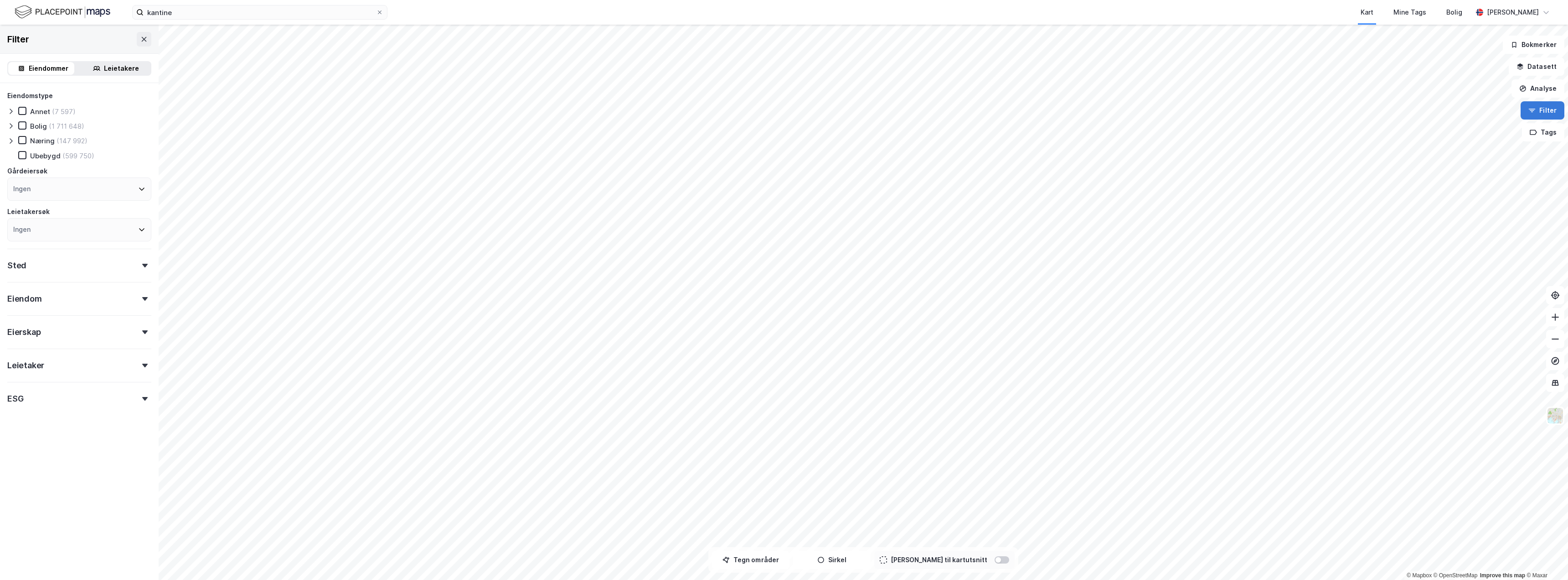
click at [1544, 109] on button "Filter" at bounding box center [1543, 110] width 44 height 19
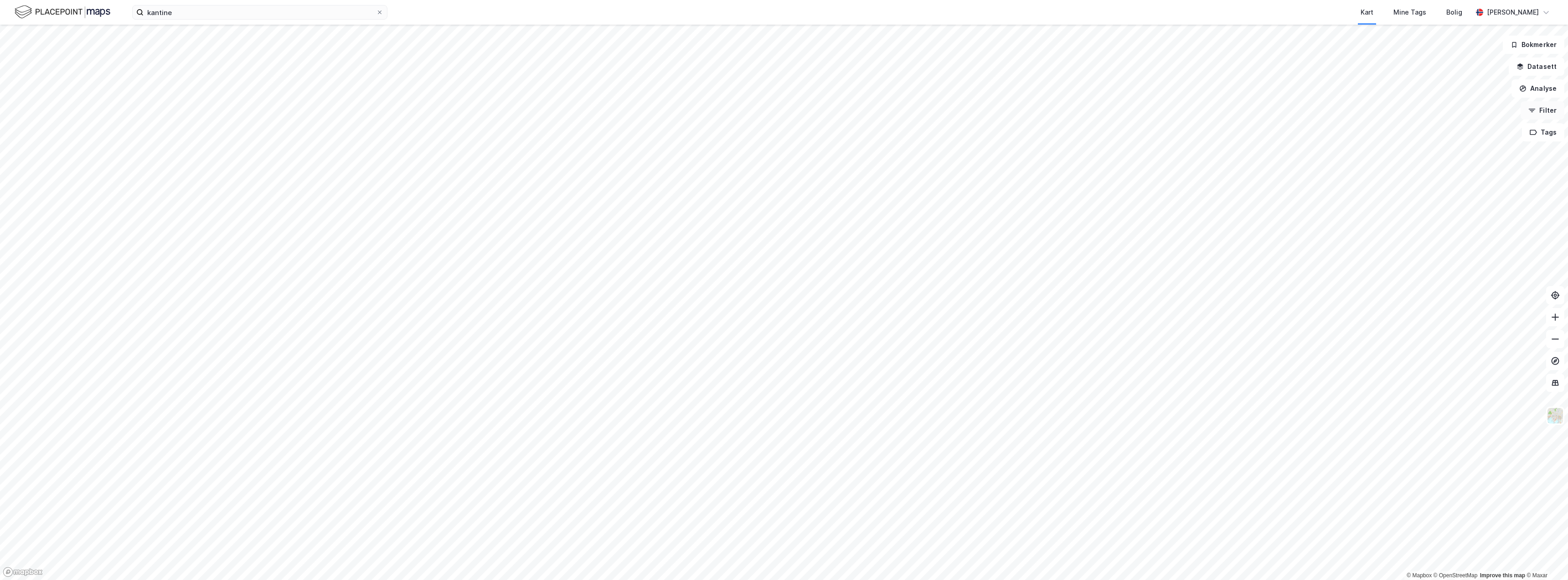
click at [1544, 109] on button "Filter" at bounding box center [1543, 110] width 44 height 19
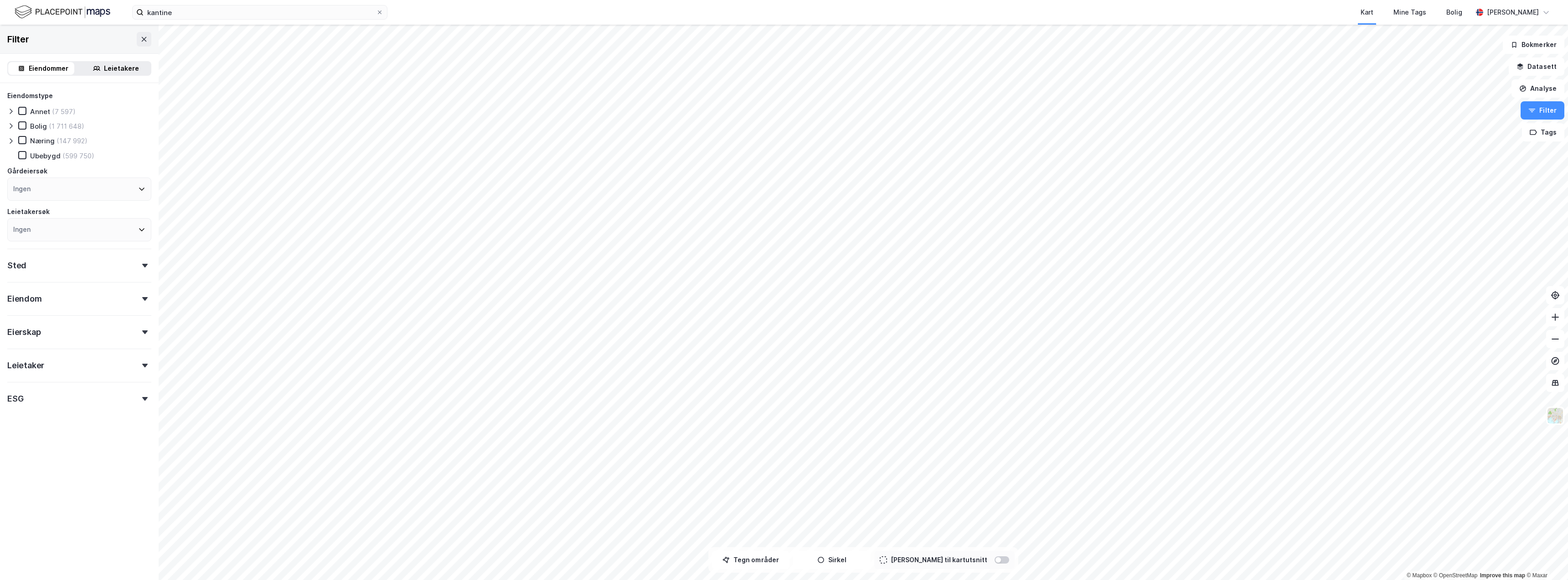
click at [105, 374] on div "Leietaker" at bounding box center [79, 361] width 144 height 26
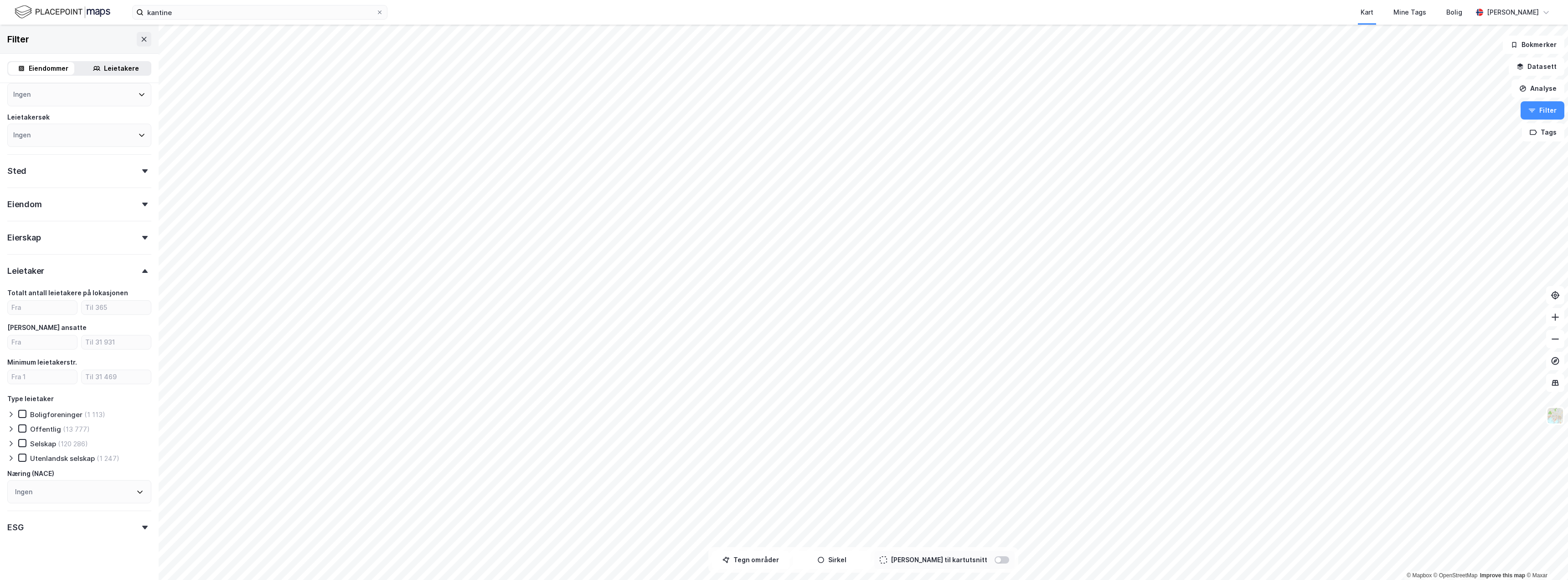
scroll to position [104, 0]
click at [61, 475] on div "Ingen" at bounding box center [79, 482] width 144 height 24
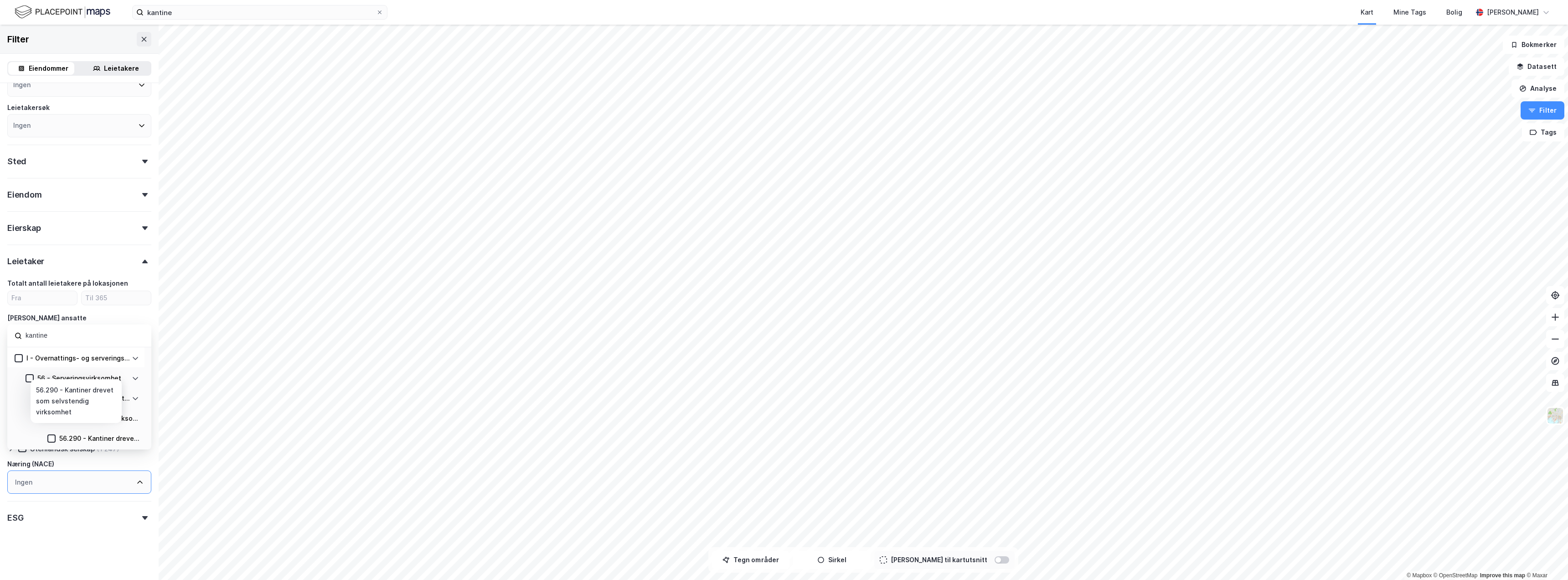
click at [80, 435] on div "56.290 - Kantiner drevet som selvstendig virksomhet" at bounding box center [98, 438] width 80 height 11
click at [136, 482] on icon at bounding box center [140, 482] width 8 height 8
click at [60, 362] on div "I - Overnattings- og serveringsvirksomhet" at bounding box center [77, 358] width 104 height 11
click at [64, 338] on input "kantine" at bounding box center [84, 335] width 120 height 13
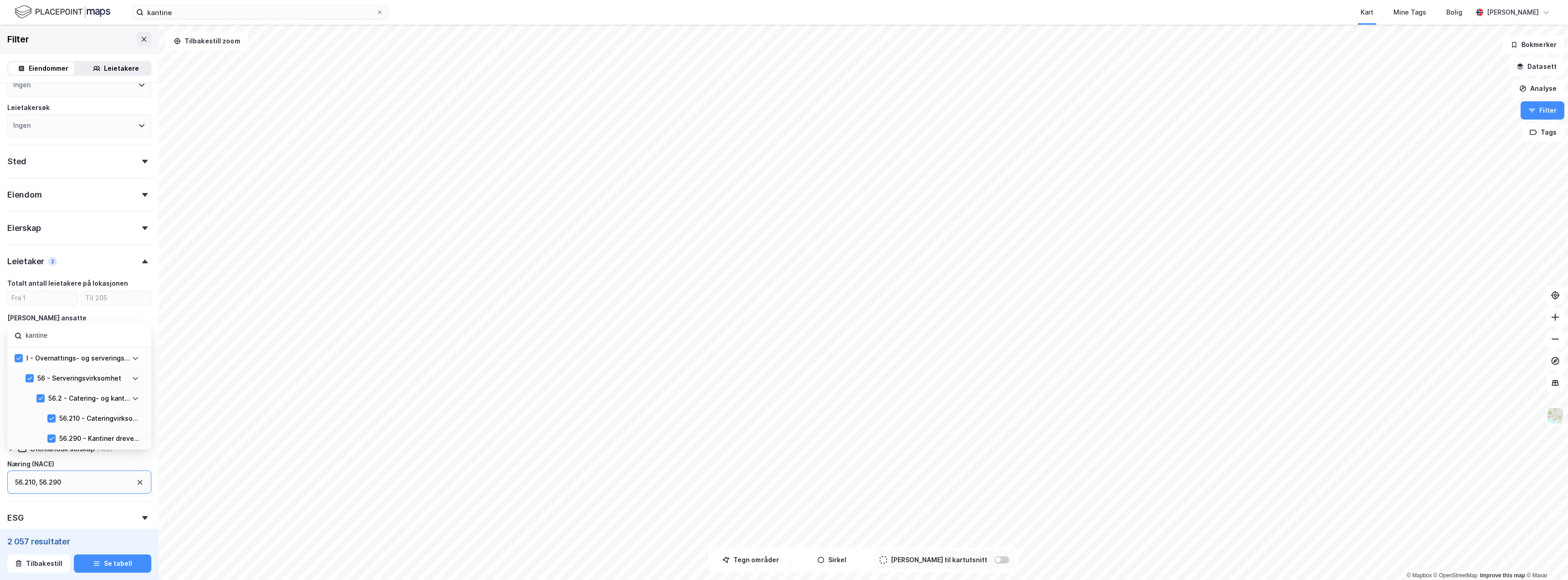
click at [64, 338] on input "kantine" at bounding box center [84, 335] width 120 height 13
type input "r"
type input "rengjøring"
click at [89, 406] on div "81.210 - Rengjøring av bygninger" at bounding box center [98, 407] width 80 height 11
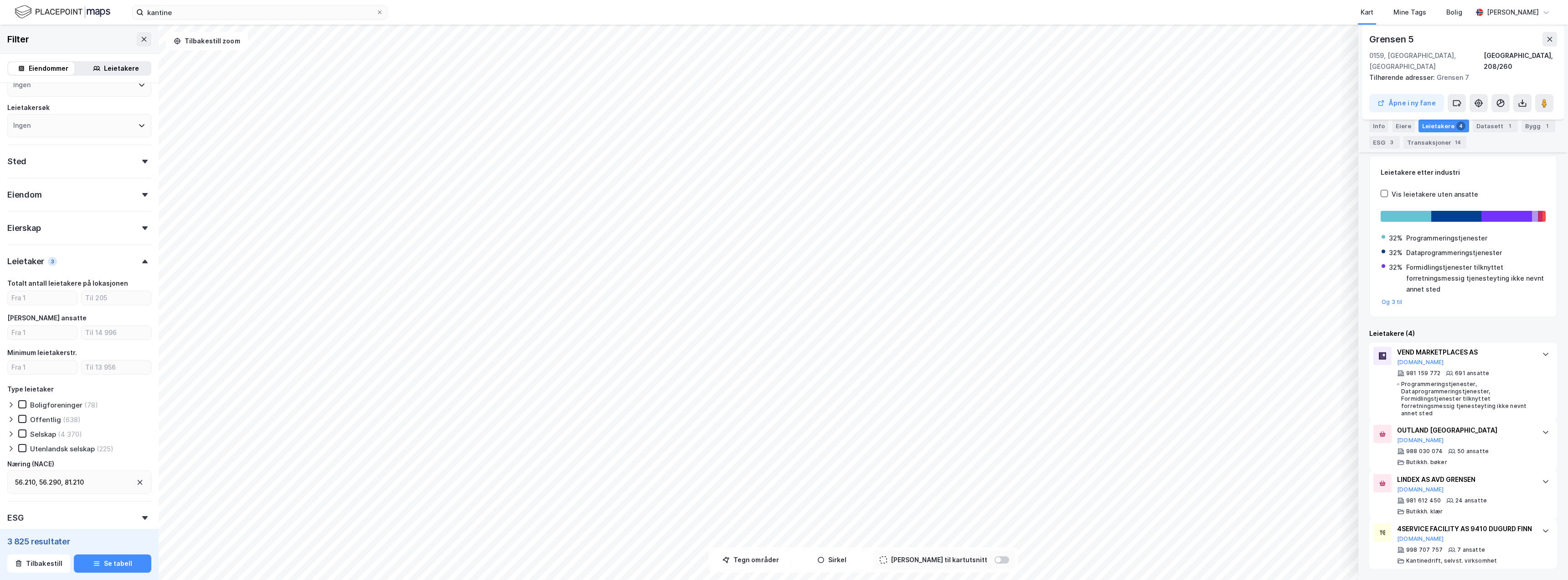
scroll to position [104, 0]
